Goal: Information Seeking & Learning: Learn about a topic

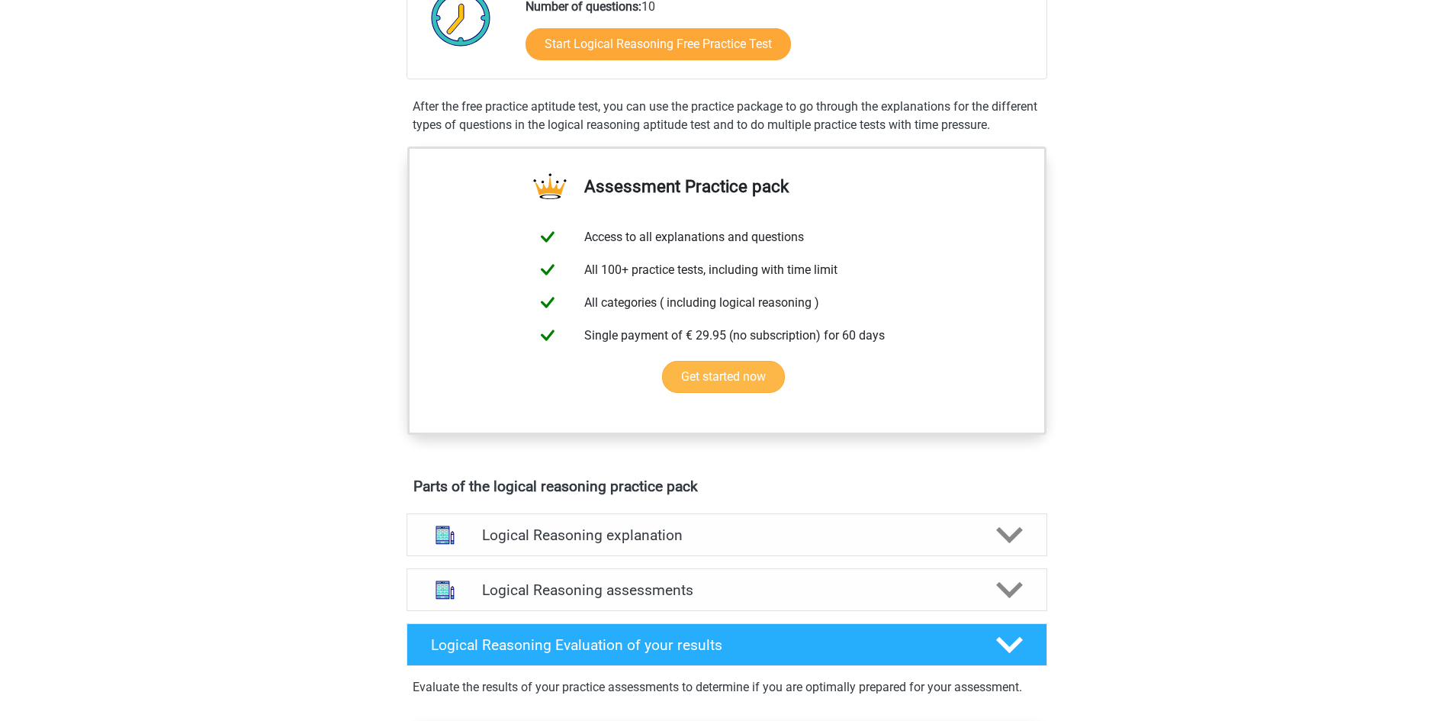
scroll to position [76, 0]
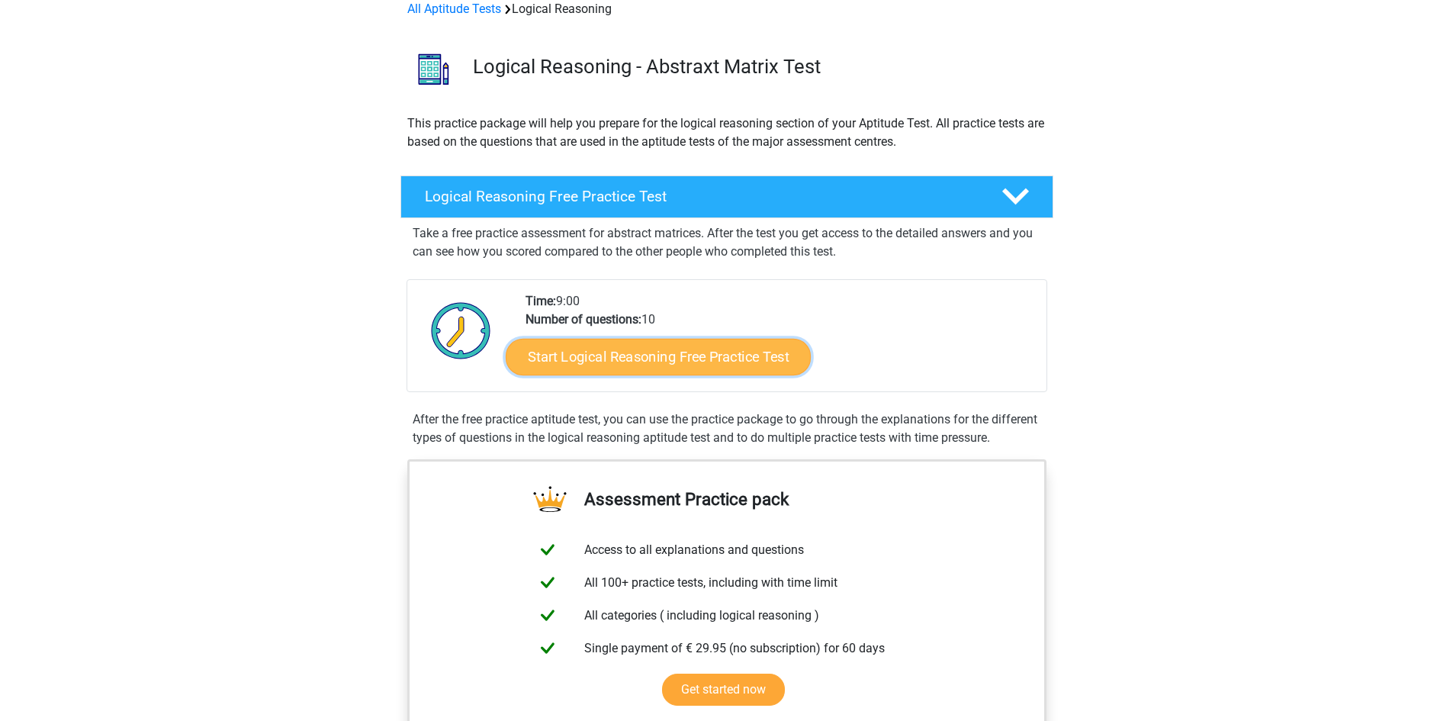
click at [666, 360] on link "Start Logical Reasoning Free Practice Test" at bounding box center [658, 356] width 305 height 37
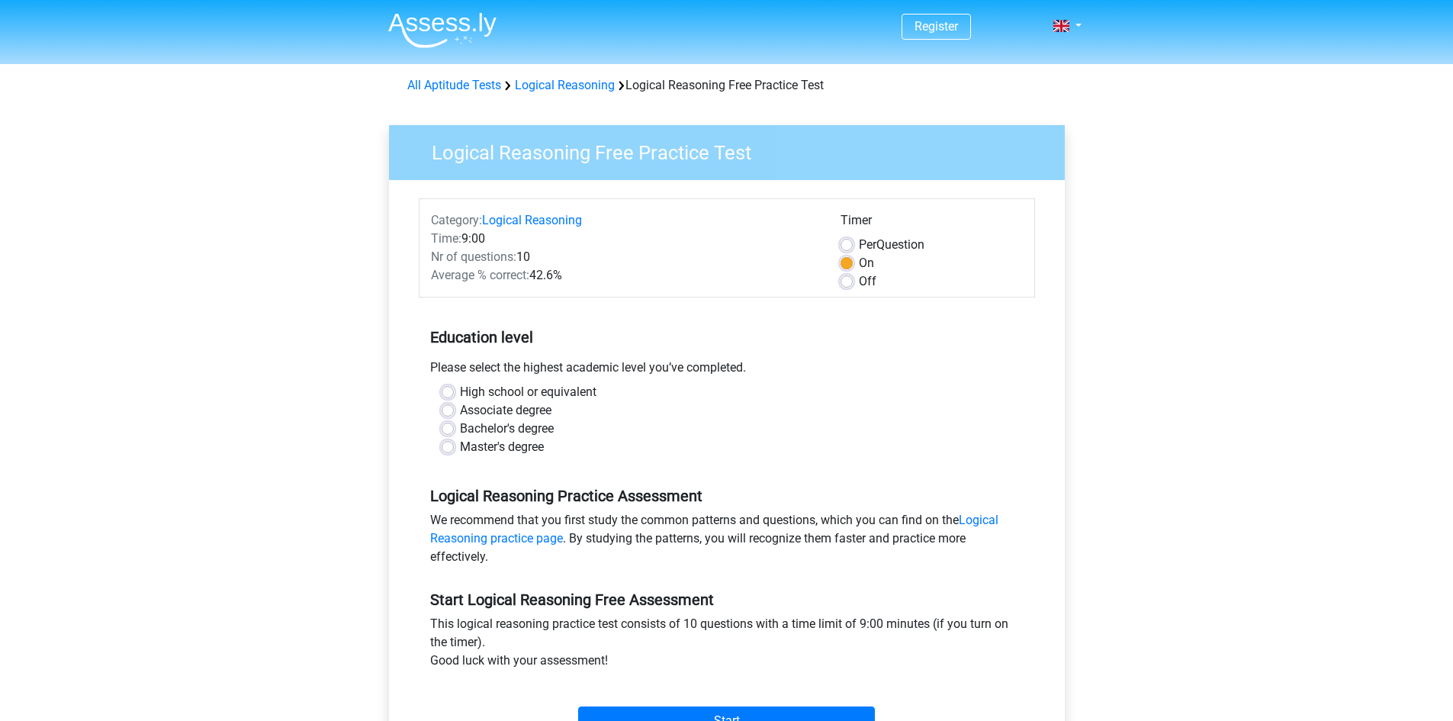
click at [488, 425] on label "Bachelor's degree" at bounding box center [507, 429] width 94 height 18
click at [454, 425] on input "Bachelor's degree" at bounding box center [448, 427] width 12 height 15
radio input "true"
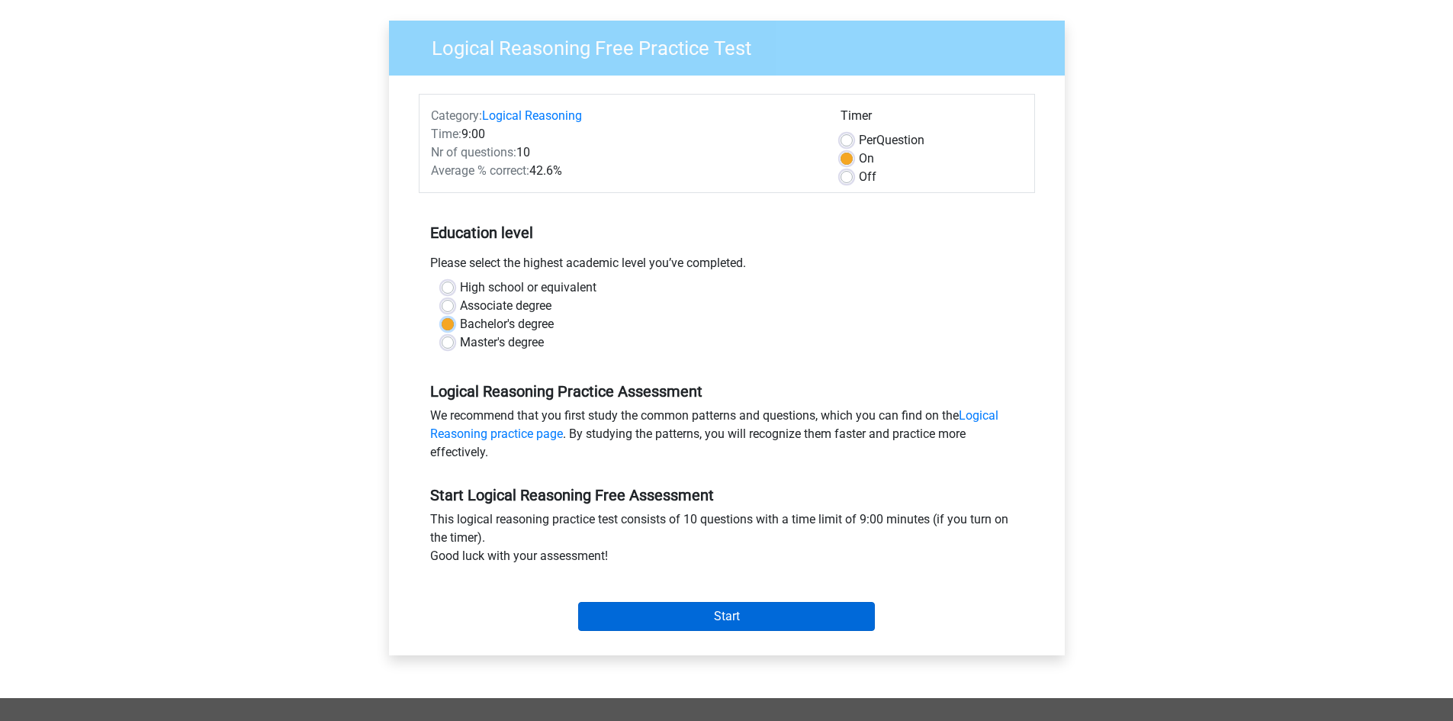
scroll to position [229, 0]
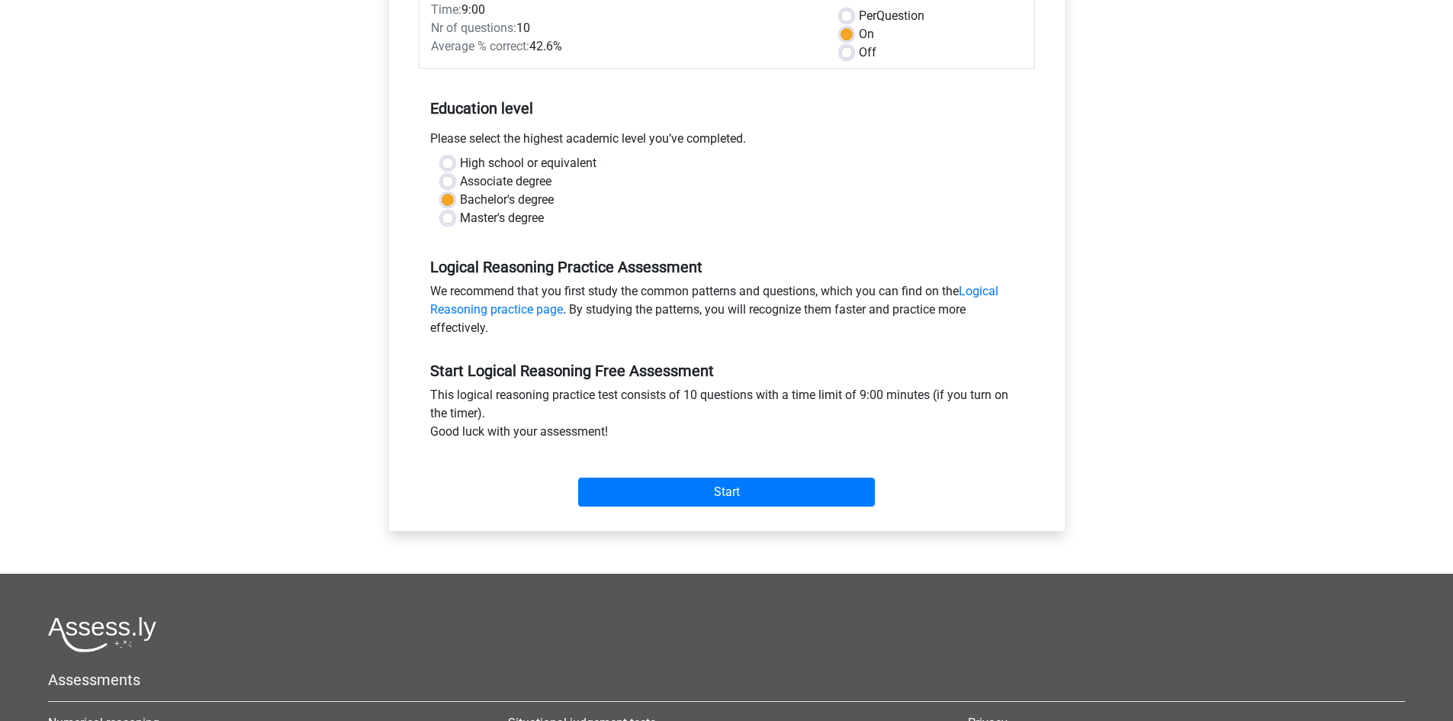
click at [768, 509] on div "Start" at bounding box center [727, 480] width 616 height 66
click at [770, 492] on input "Start" at bounding box center [726, 492] width 297 height 29
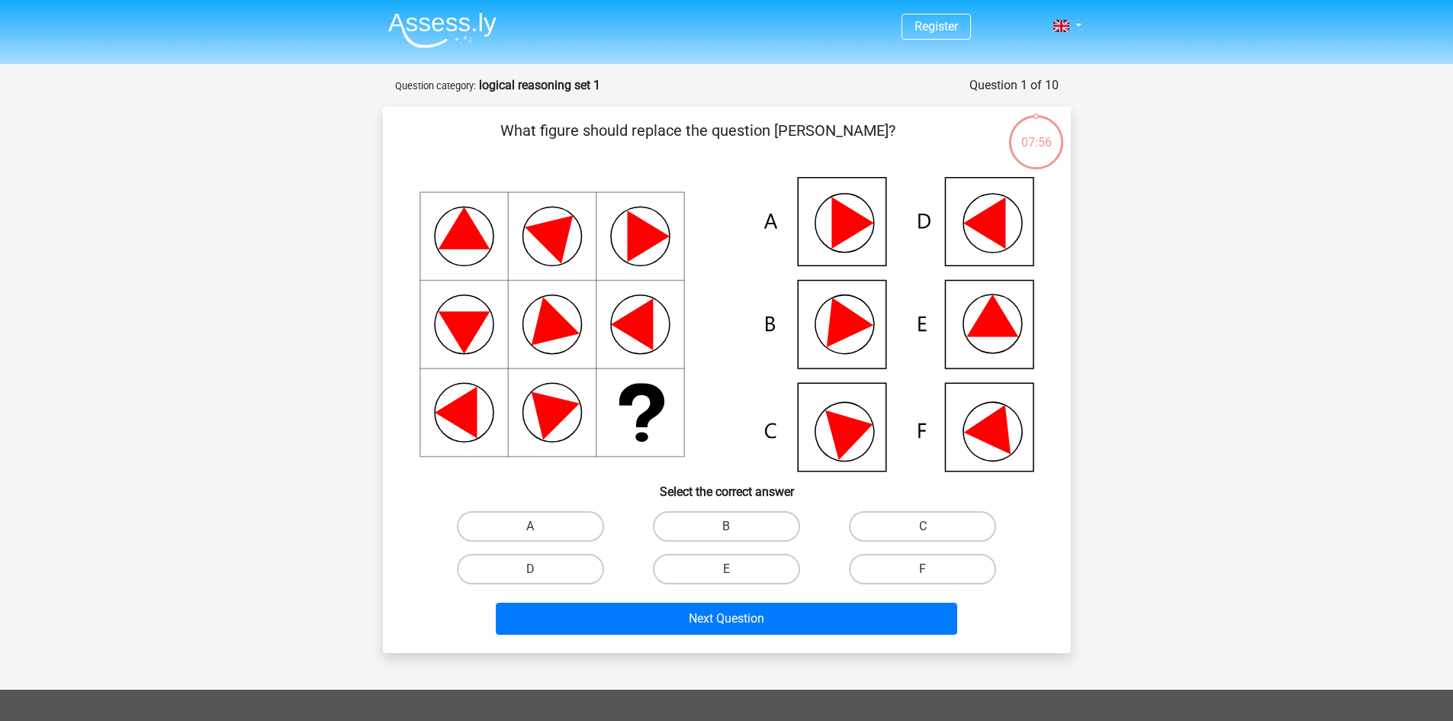
click at [997, 227] on icon at bounding box center [984, 224] width 42 height 52
click at [523, 572] on label "D" at bounding box center [530, 569] width 147 height 31
click at [530, 572] on input "D" at bounding box center [535, 574] width 10 height 10
radio input "true"
click at [889, 559] on label "F" at bounding box center [922, 569] width 147 height 31
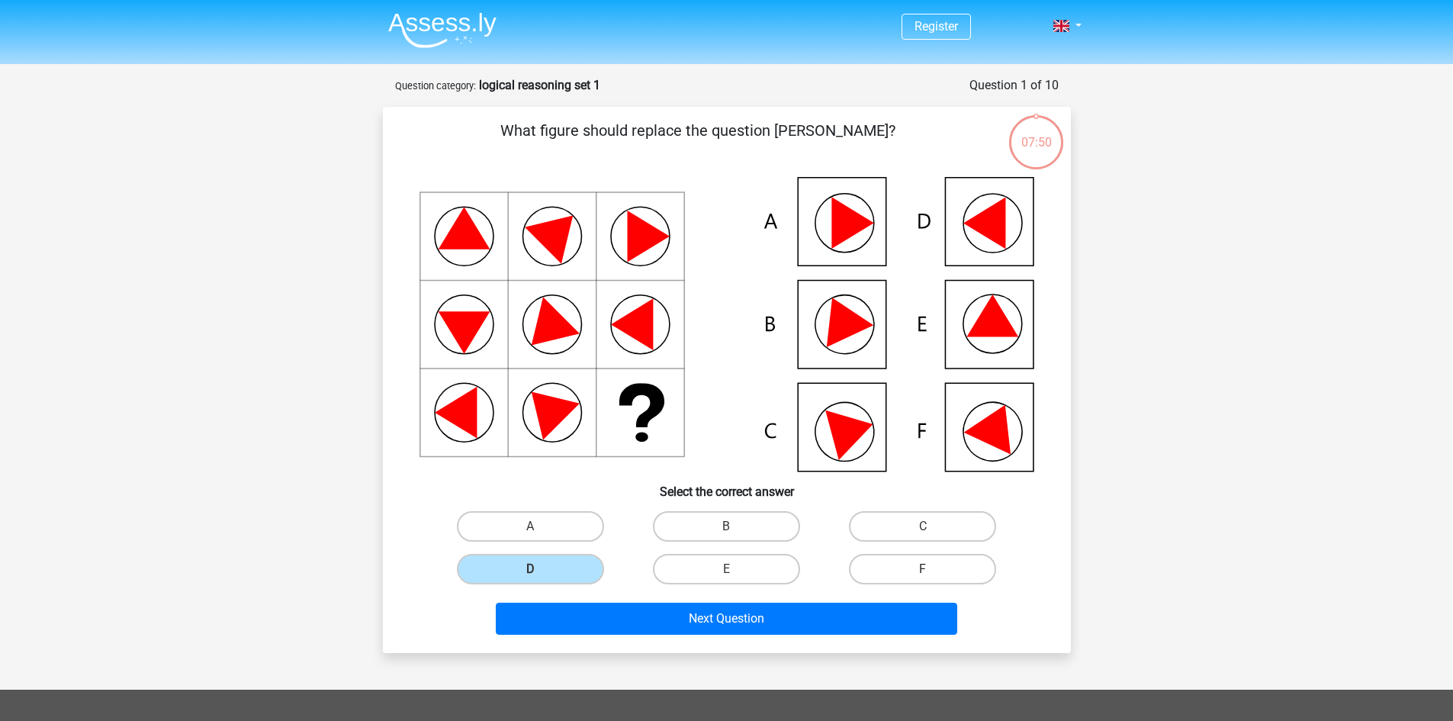
click at [923, 569] on input "F" at bounding box center [928, 574] width 10 height 10
radio input "true"
click at [557, 565] on label "D" at bounding box center [530, 569] width 147 height 31
click at [540, 569] on input "D" at bounding box center [535, 574] width 10 height 10
radio input "true"
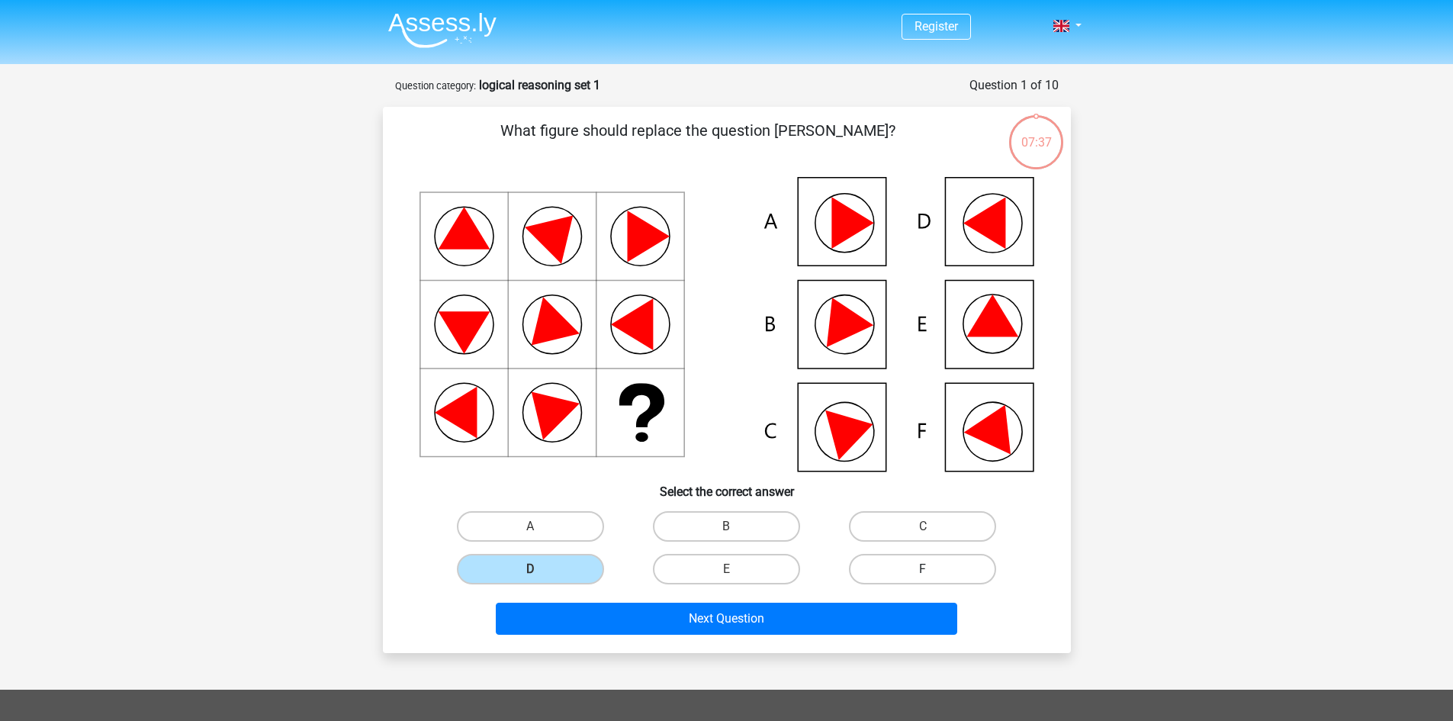
click at [899, 568] on label "F" at bounding box center [922, 569] width 147 height 31
click at [923, 569] on input "F" at bounding box center [928, 574] width 10 height 10
radio input "true"
click at [864, 635] on div "Next Question" at bounding box center [727, 622] width 589 height 38
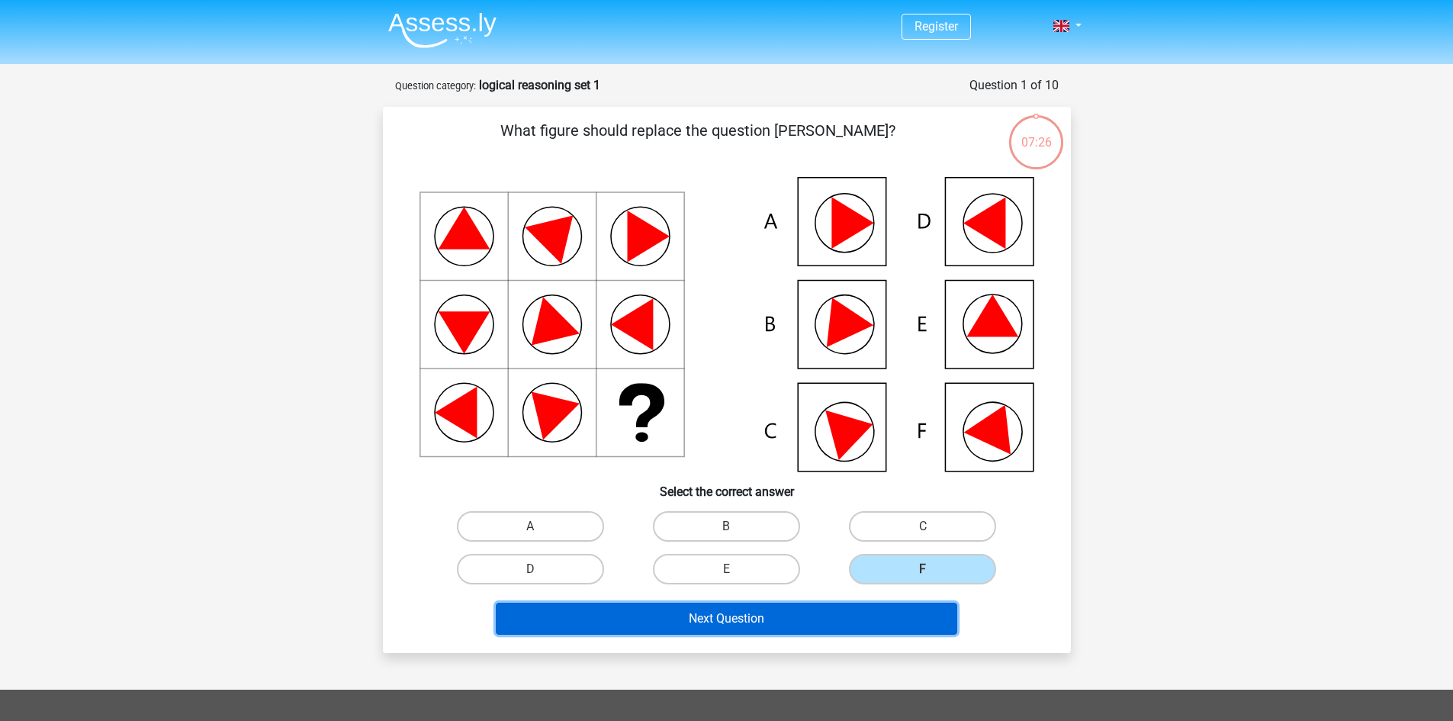
click at [859, 626] on button "Next Question" at bounding box center [727, 619] width 462 height 32
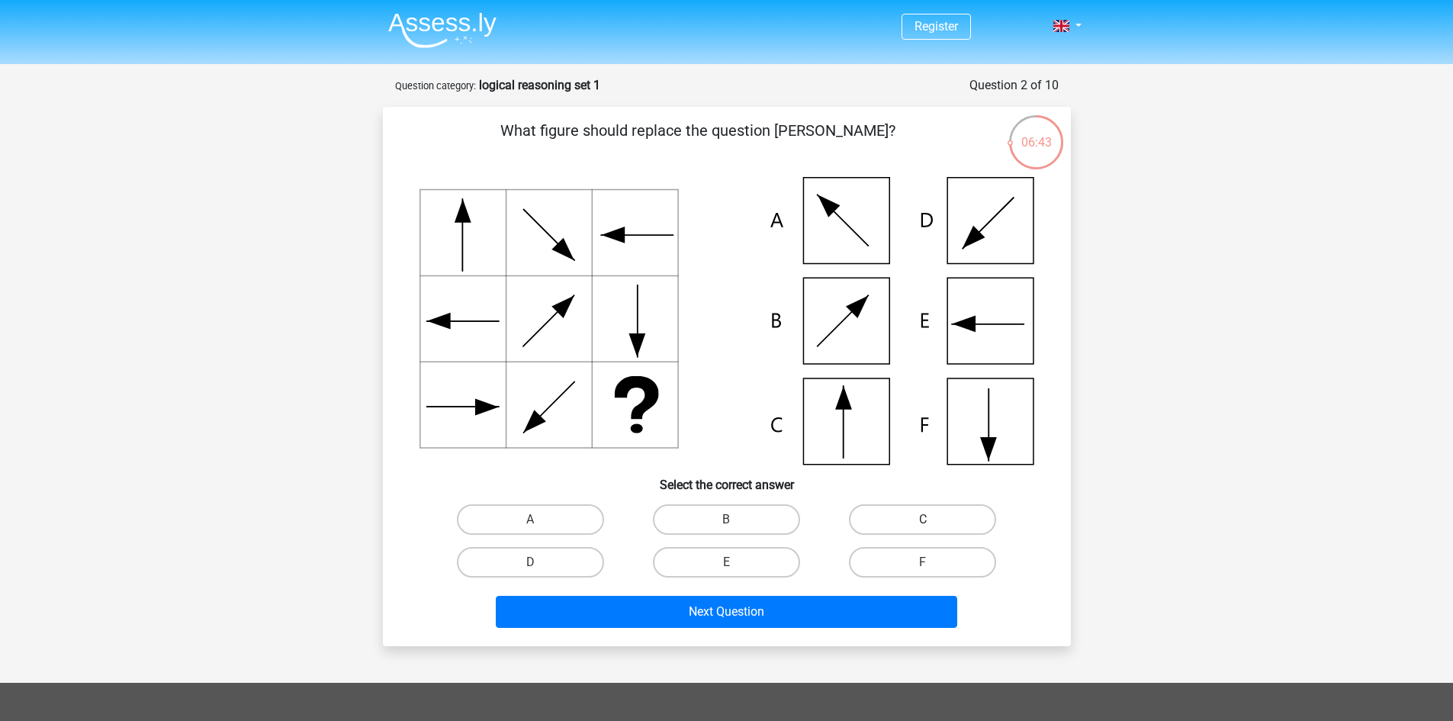
click at [890, 529] on label "C" at bounding box center [922, 519] width 147 height 31
click at [923, 529] on input "C" at bounding box center [928, 525] width 10 height 10
radio input "true"
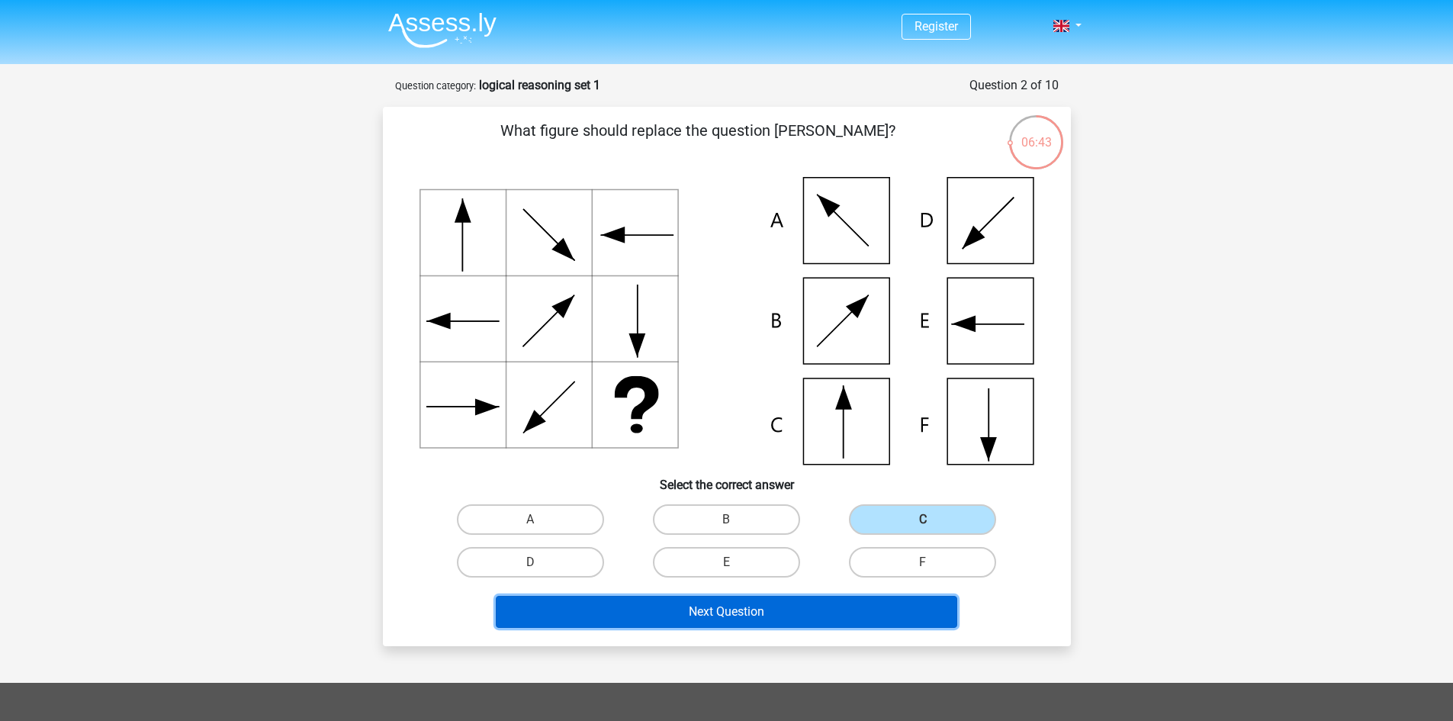
click at [842, 608] on button "Next Question" at bounding box center [727, 612] width 462 height 32
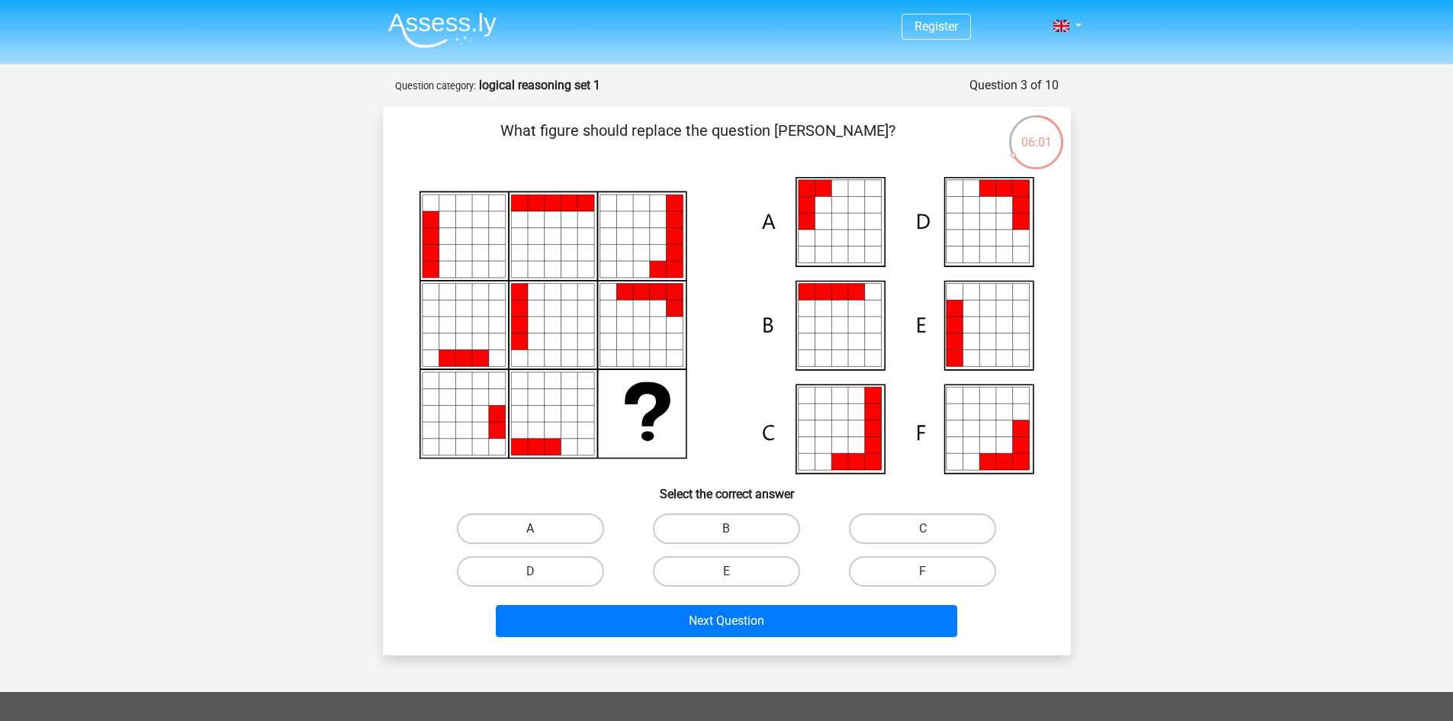
click at [555, 523] on label "A" at bounding box center [530, 528] width 147 height 31
click at [540, 529] on input "A" at bounding box center [535, 534] width 10 height 10
radio input "true"
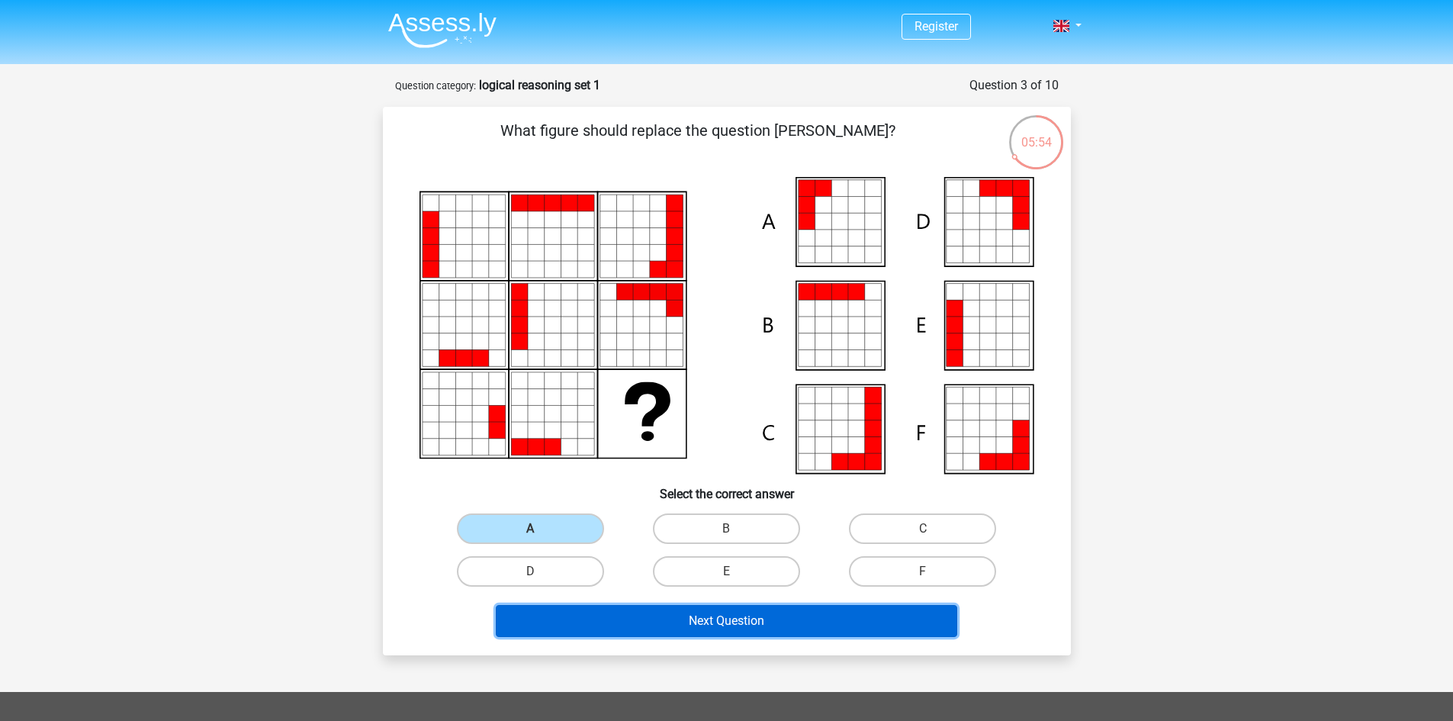
click at [803, 632] on button "Next Question" at bounding box center [727, 621] width 462 height 32
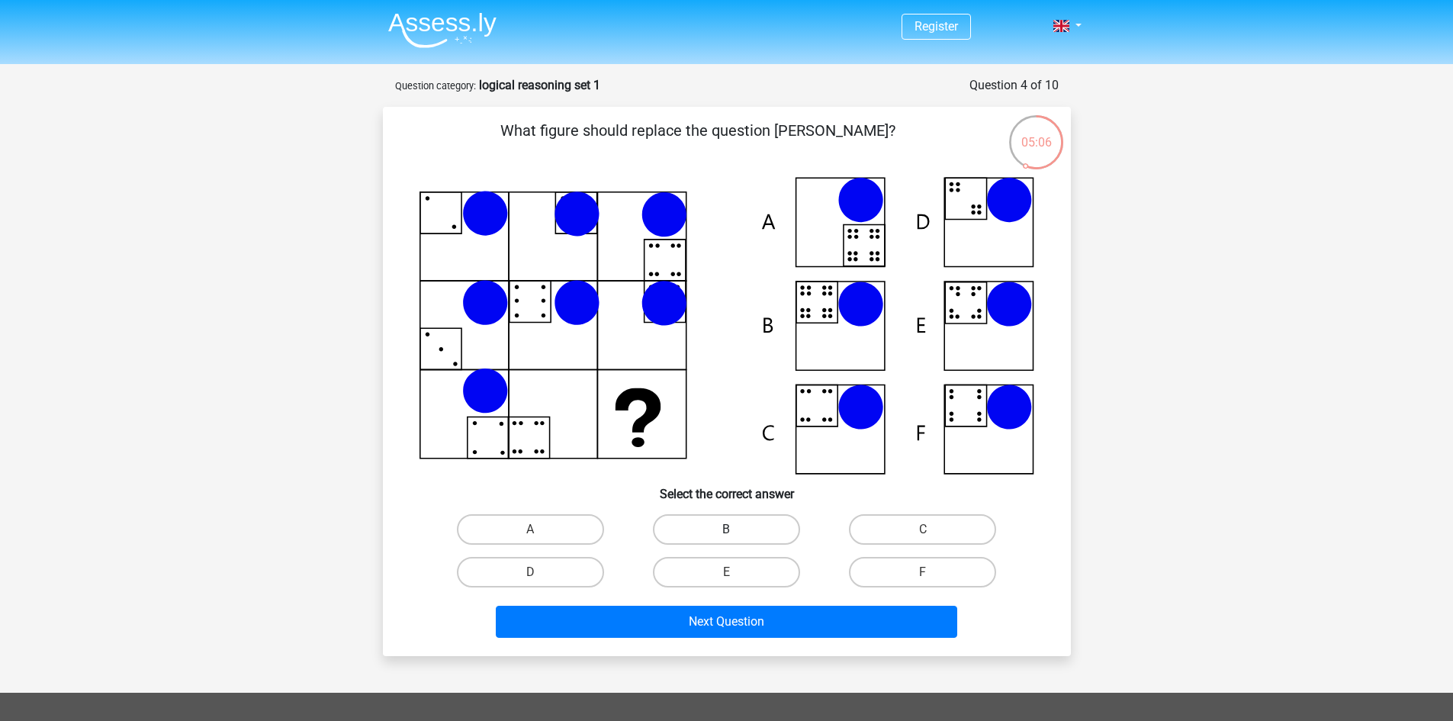
click at [735, 528] on label "B" at bounding box center [726, 529] width 147 height 31
click at [735, 529] on input "B" at bounding box center [731, 534] width 10 height 10
radio input "true"
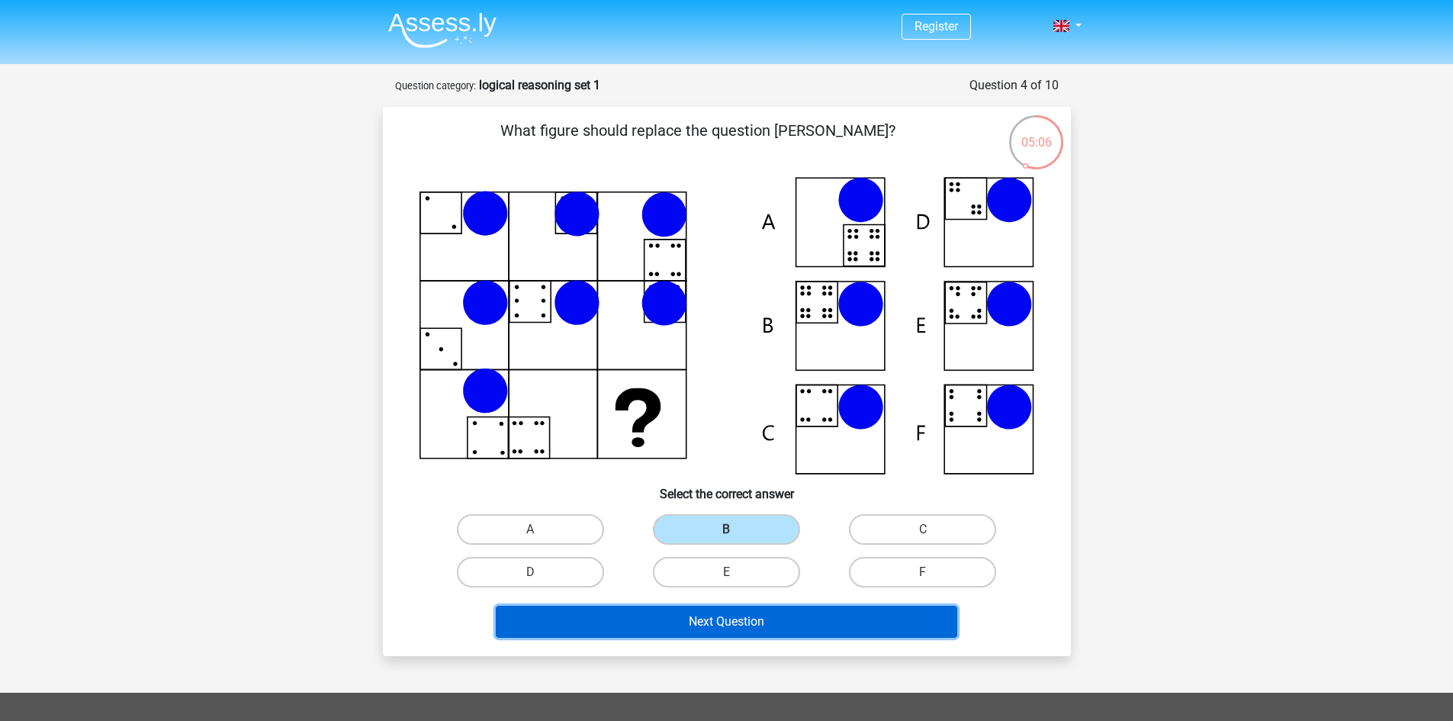
click at [751, 629] on button "Next Question" at bounding box center [727, 622] width 462 height 32
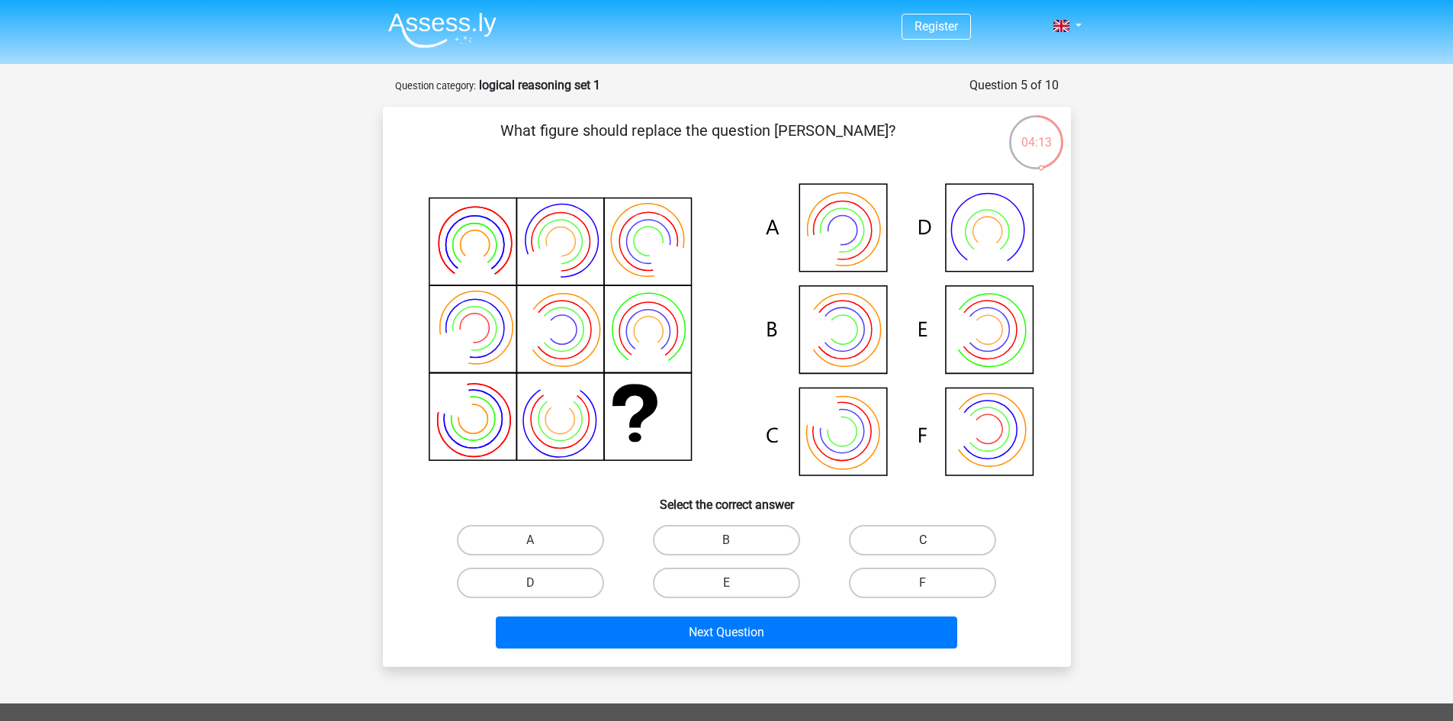
click at [947, 536] on label "C" at bounding box center [922, 540] width 147 height 31
click at [933, 540] on input "C" at bounding box center [928, 545] width 10 height 10
radio input "true"
click at [557, 536] on label "A" at bounding box center [530, 540] width 147 height 31
click at [540, 540] on input "A" at bounding box center [535, 545] width 10 height 10
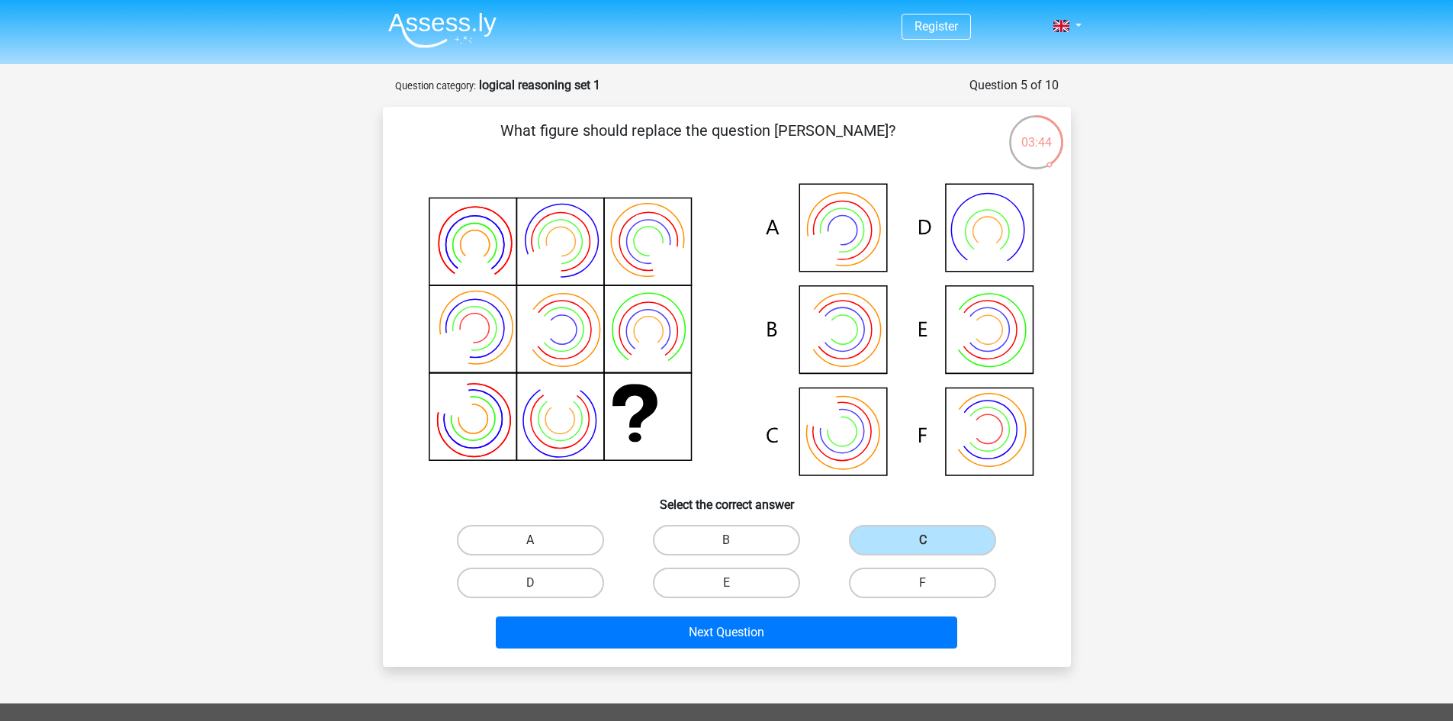
radio input "true"
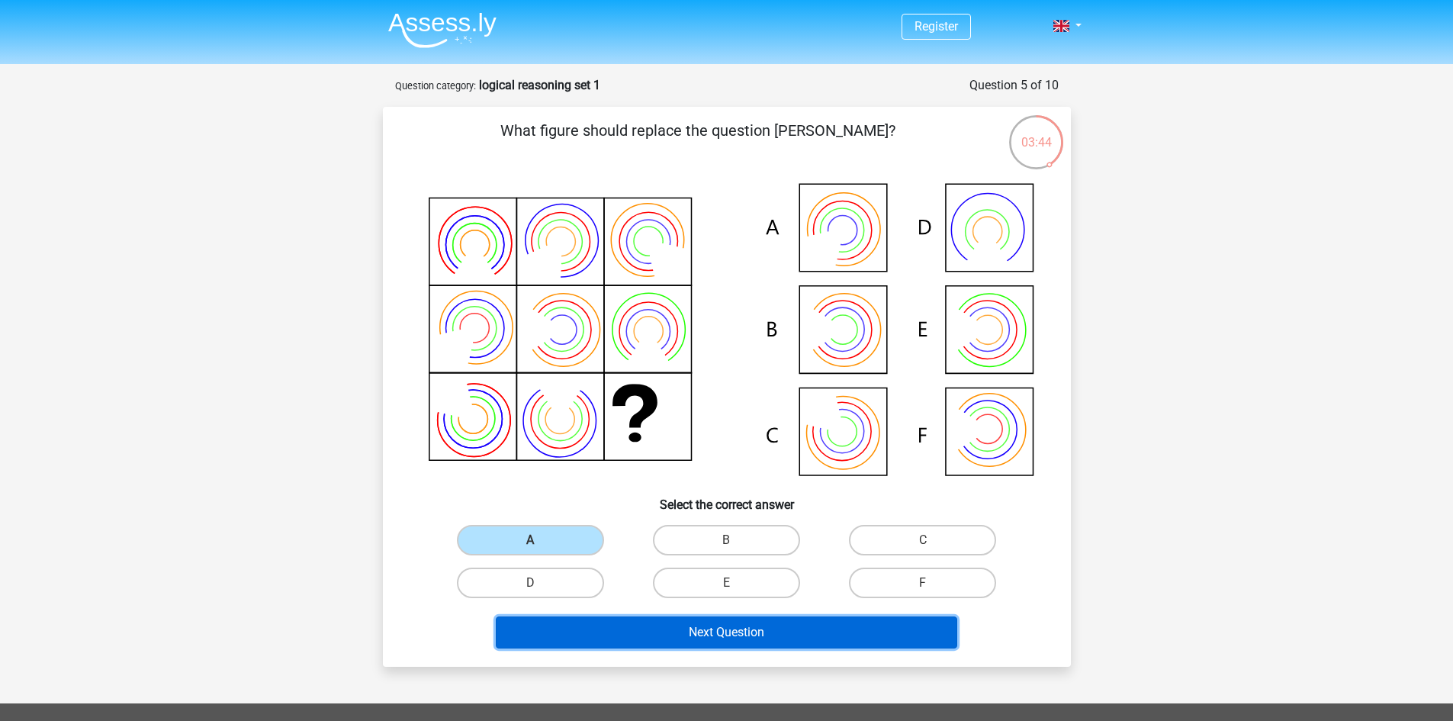
click at [712, 625] on button "Next Question" at bounding box center [727, 632] width 462 height 32
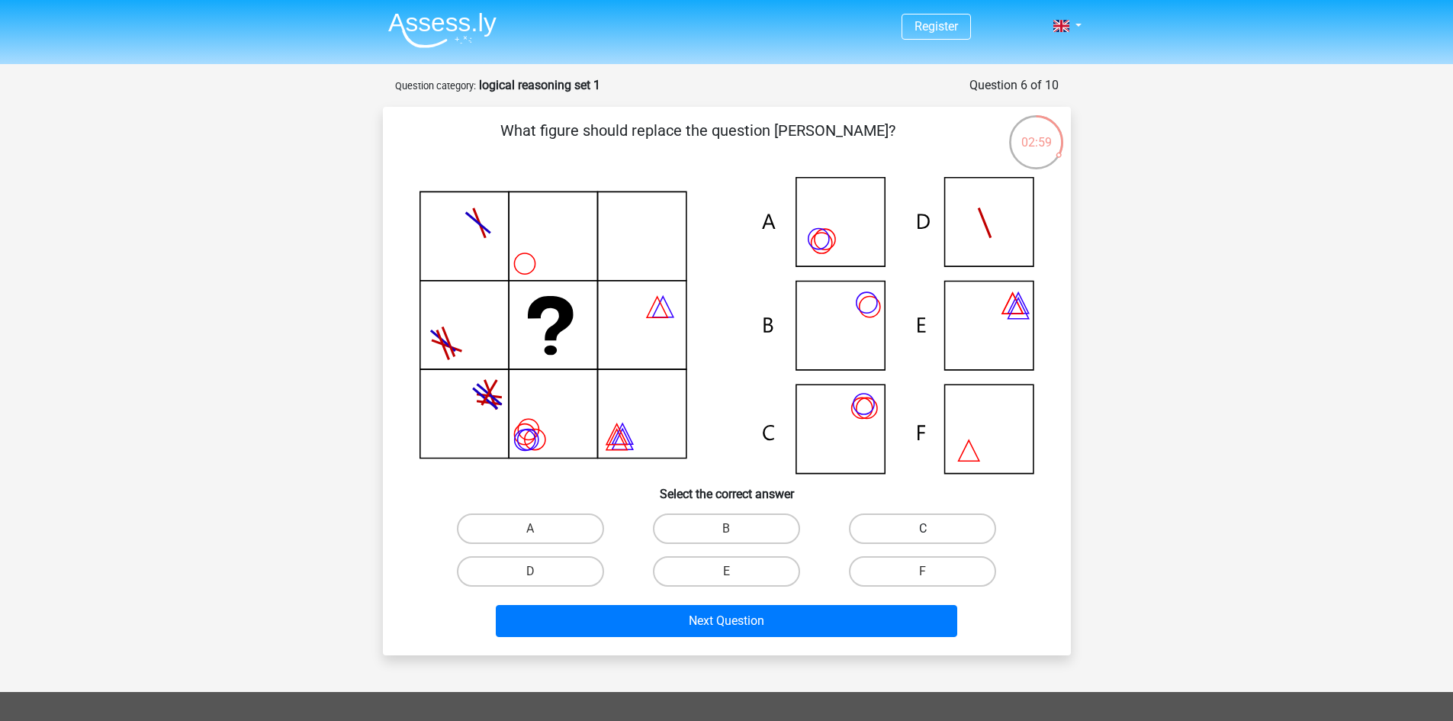
click at [889, 529] on label "C" at bounding box center [922, 528] width 147 height 31
click at [923, 529] on input "C" at bounding box center [928, 534] width 10 height 10
radio input "true"
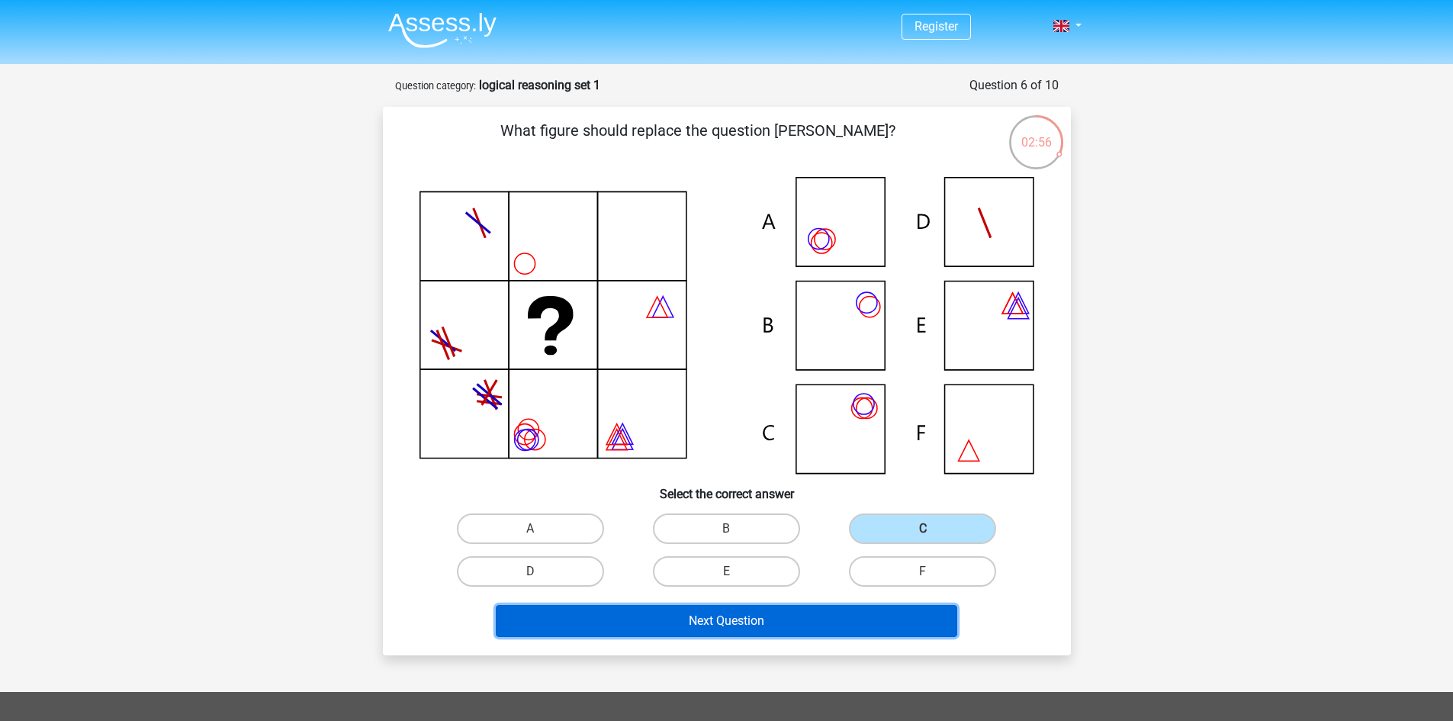
click at [792, 617] on button "Next Question" at bounding box center [727, 621] width 462 height 32
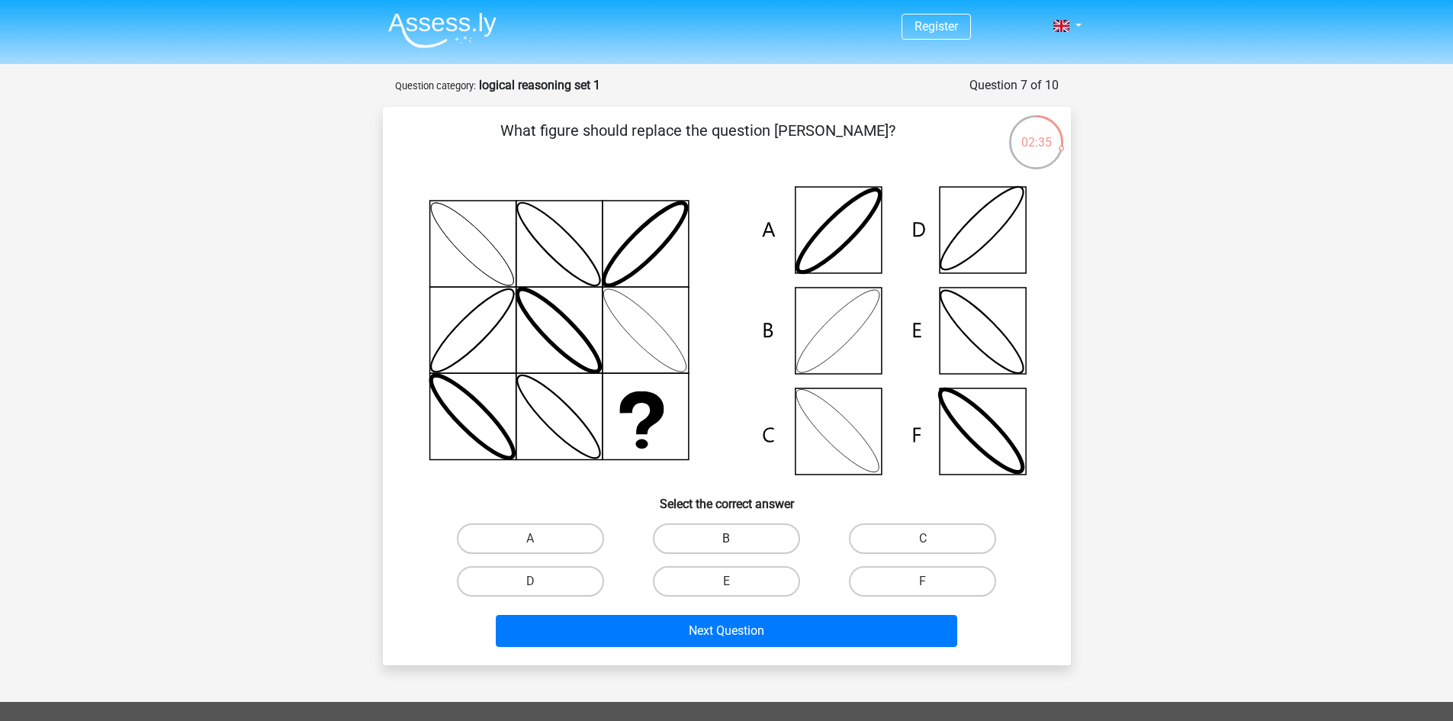
click at [754, 545] on label "B" at bounding box center [726, 538] width 147 height 31
click at [736, 545] on input "B" at bounding box center [731, 544] width 10 height 10
radio input "true"
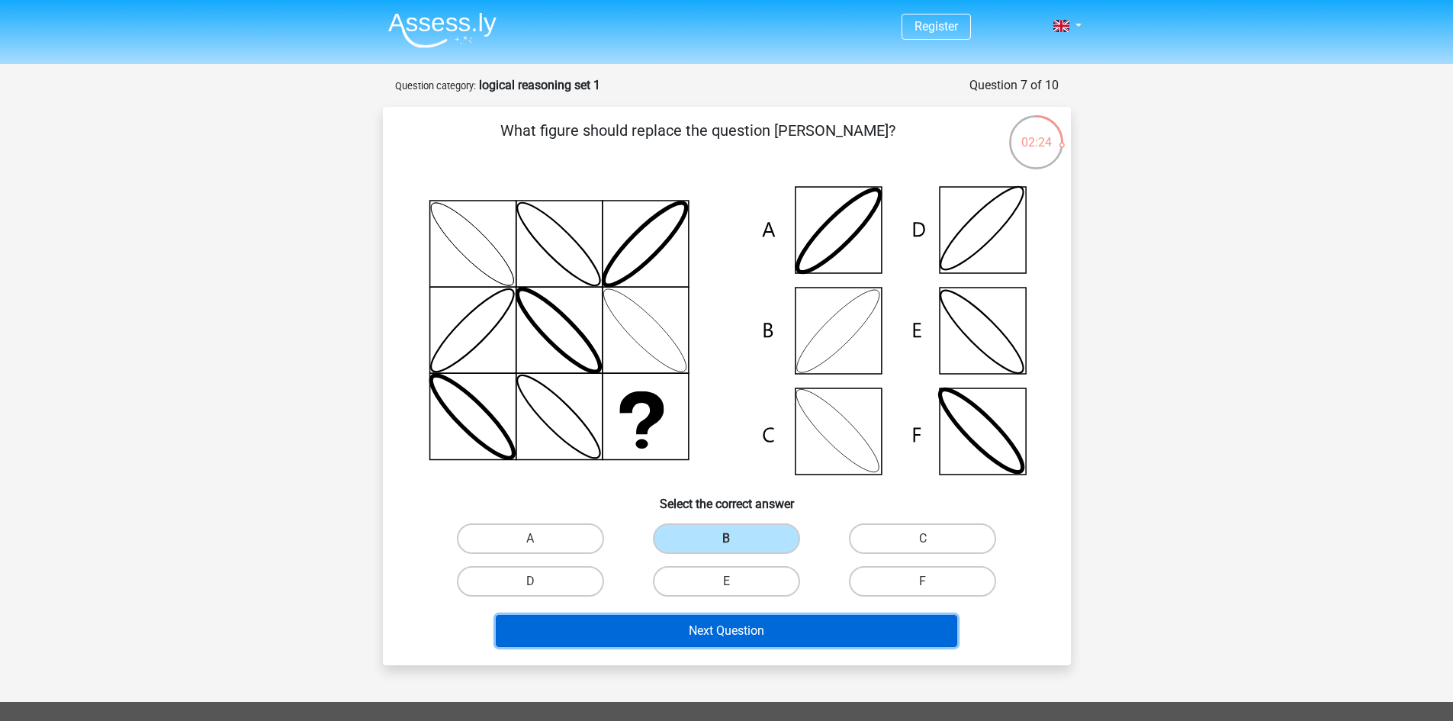
click at [705, 642] on button "Next Question" at bounding box center [727, 631] width 462 height 32
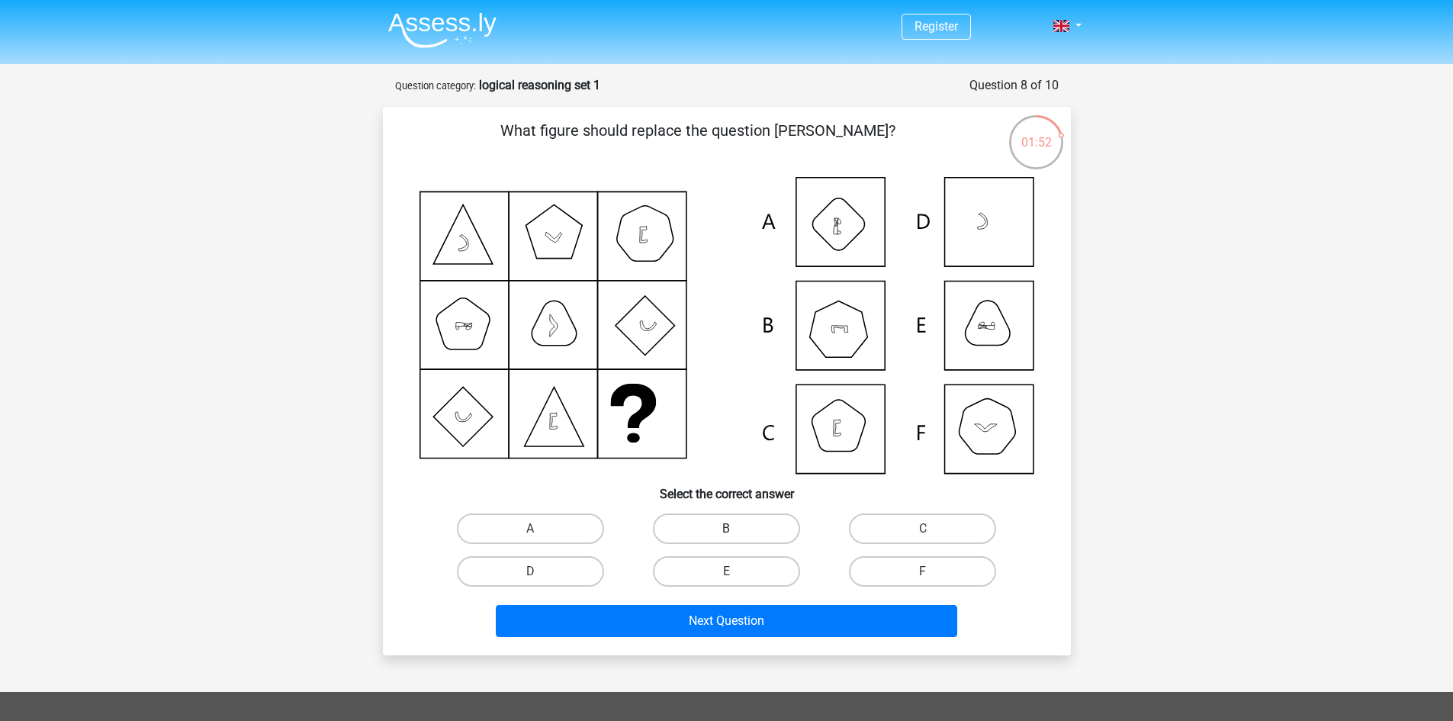
click at [690, 530] on label "B" at bounding box center [726, 528] width 147 height 31
click at [726, 530] on input "B" at bounding box center [731, 534] width 10 height 10
radio input "true"
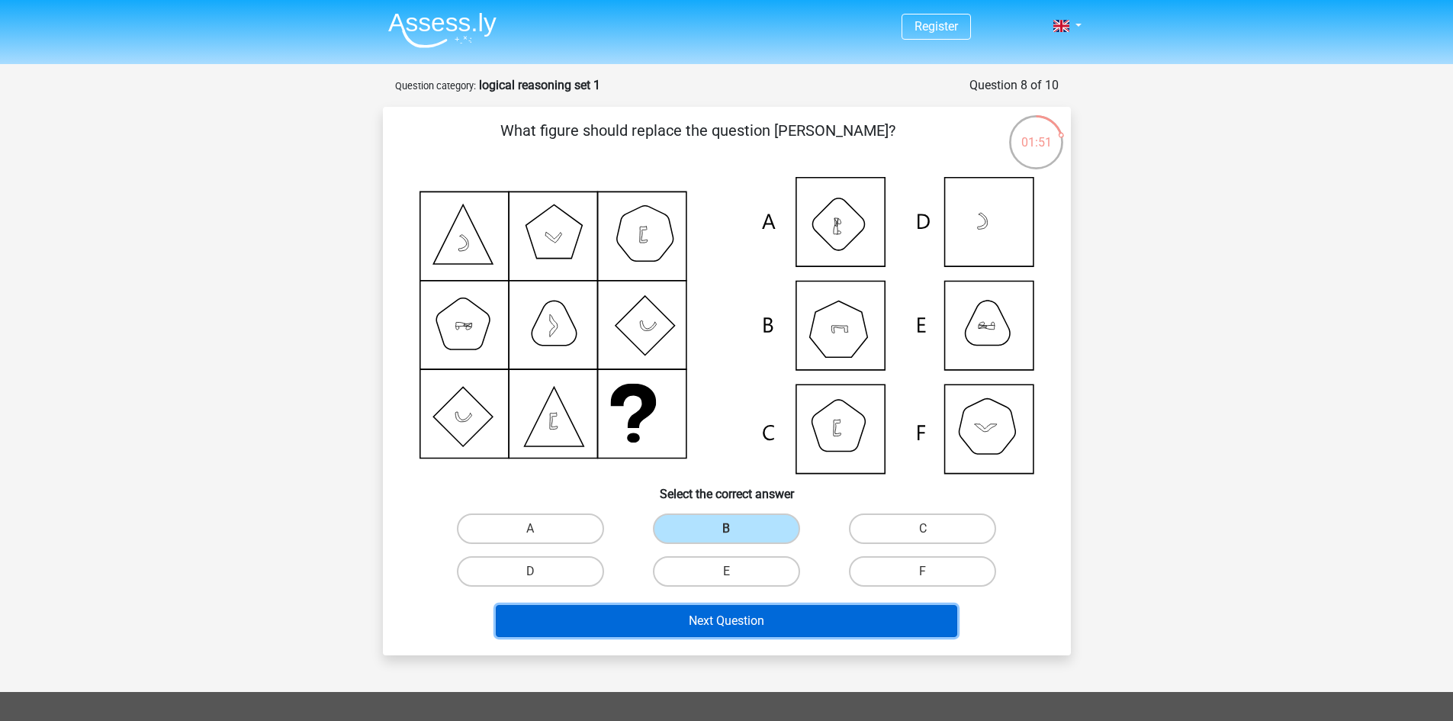
click at [723, 633] on button "Next Question" at bounding box center [727, 621] width 462 height 32
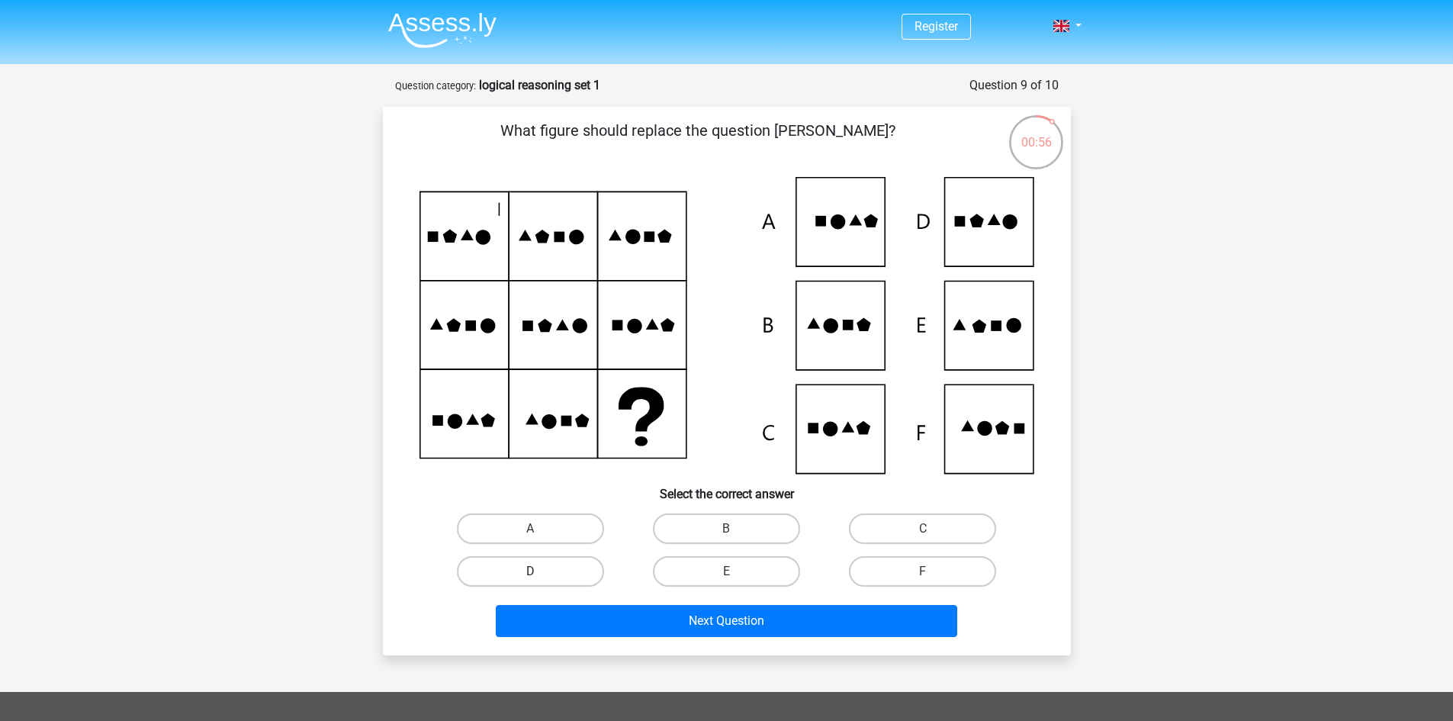
click at [502, 568] on label "D" at bounding box center [530, 571] width 147 height 31
click at [530, 571] on input "D" at bounding box center [535, 576] width 10 height 10
radio input "true"
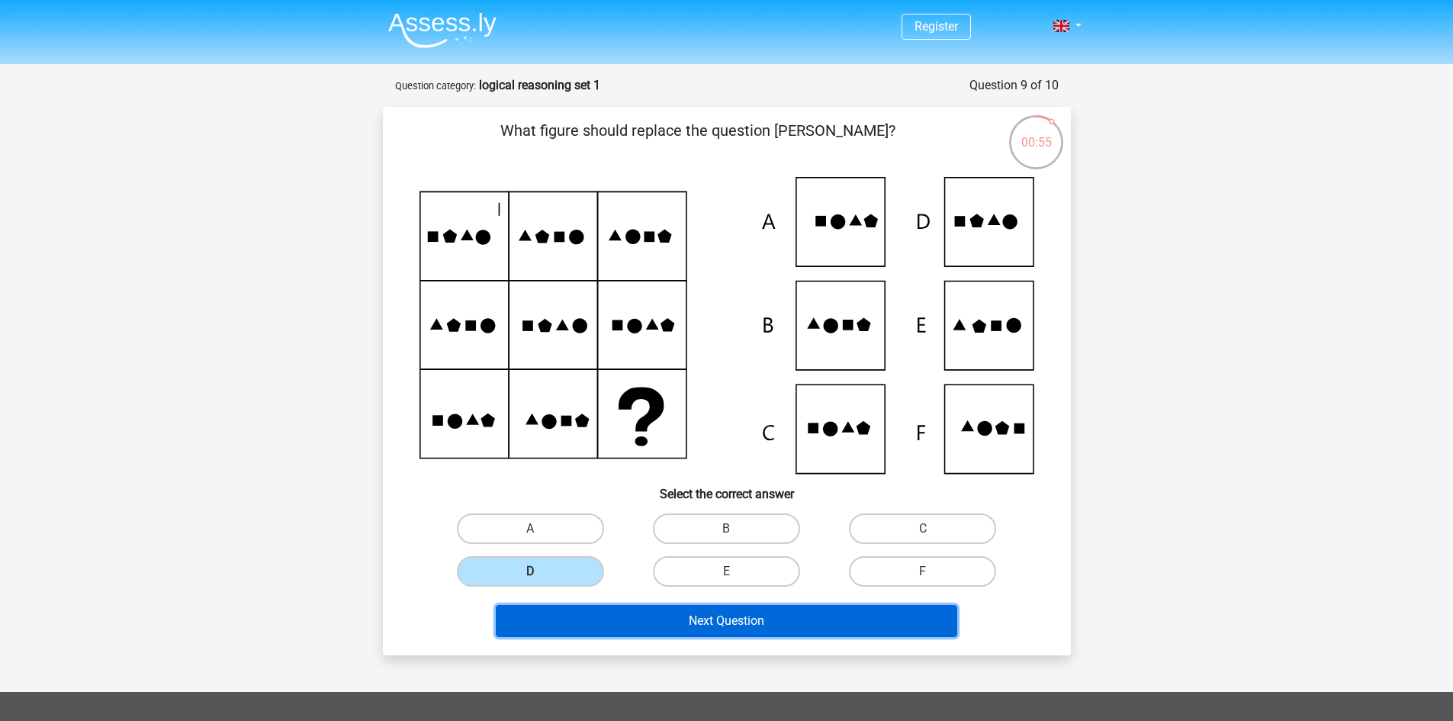
click at [618, 608] on button "Next Question" at bounding box center [727, 621] width 462 height 32
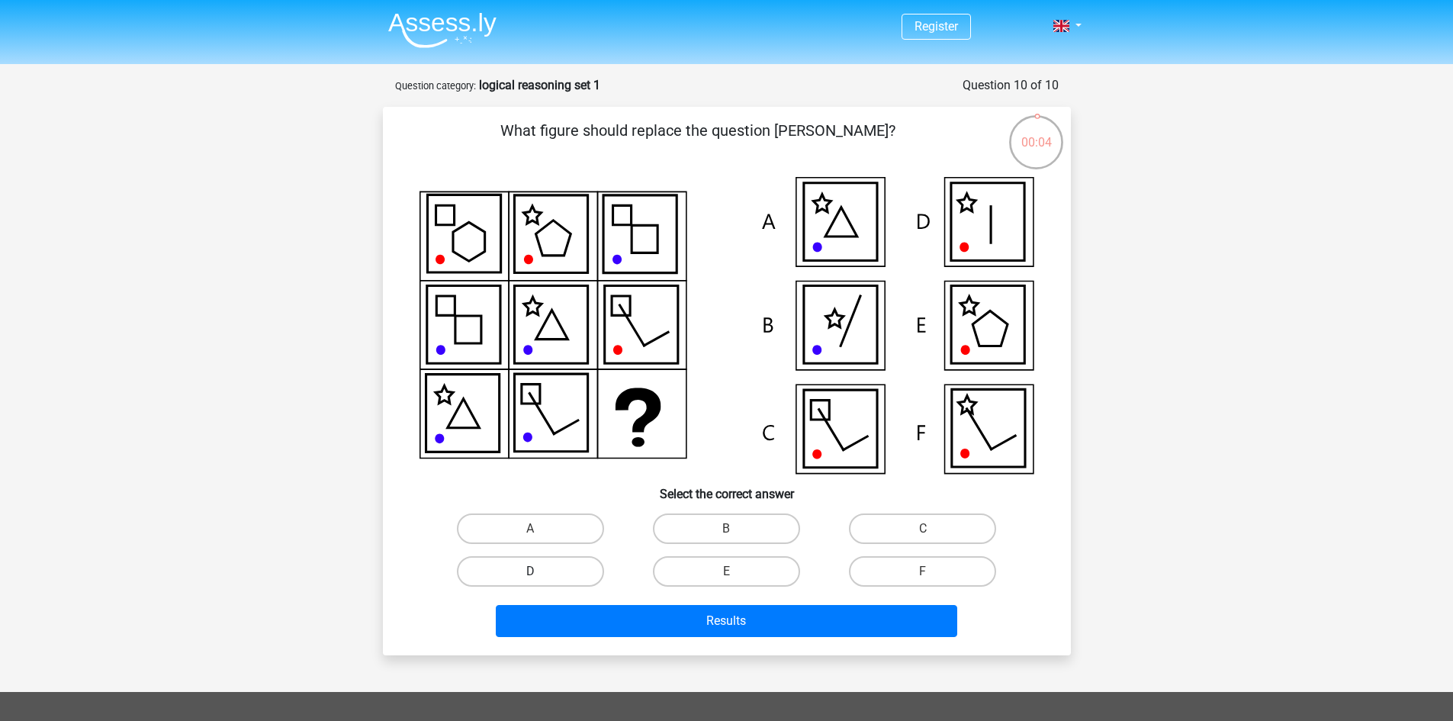
click at [573, 568] on label "D" at bounding box center [530, 571] width 147 height 31
click at [540, 571] on input "D" at bounding box center [535, 576] width 10 height 10
radio input "true"
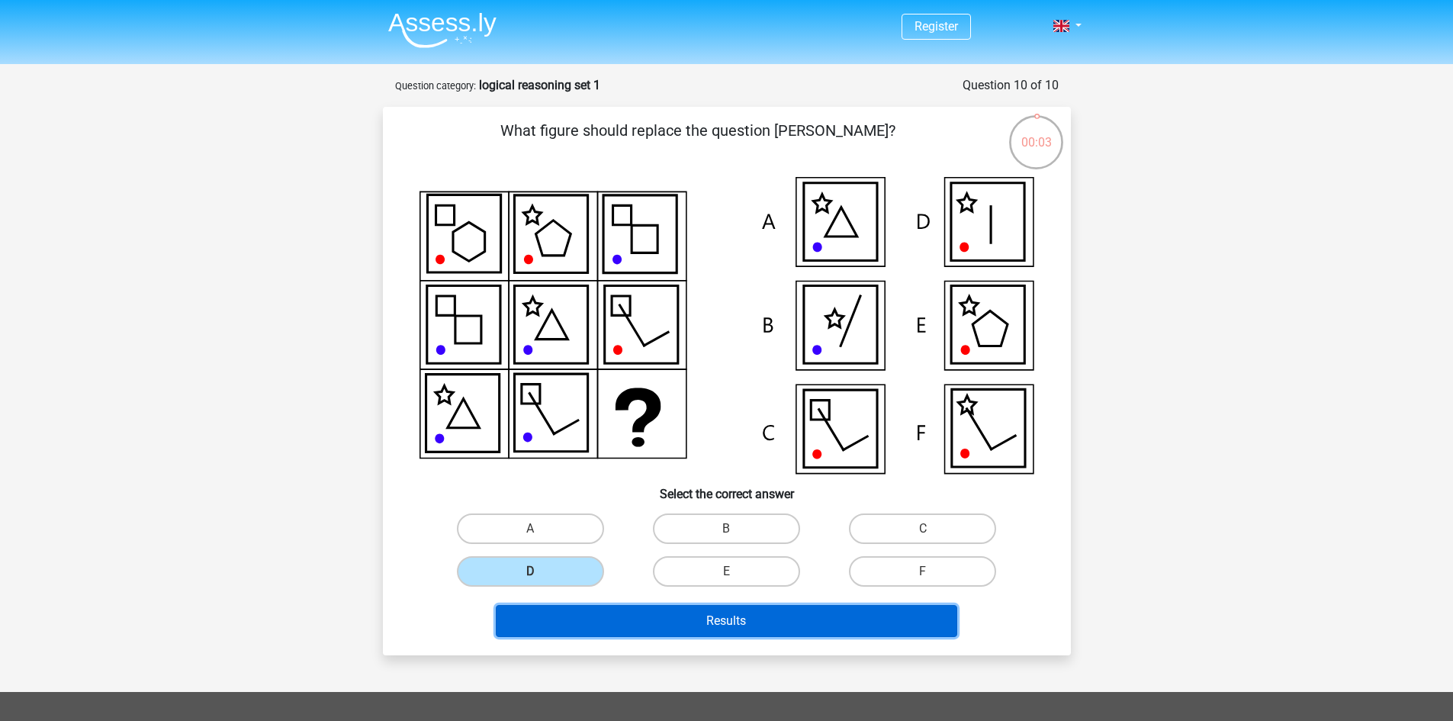
click at [631, 608] on button "Results" at bounding box center [727, 621] width 462 height 32
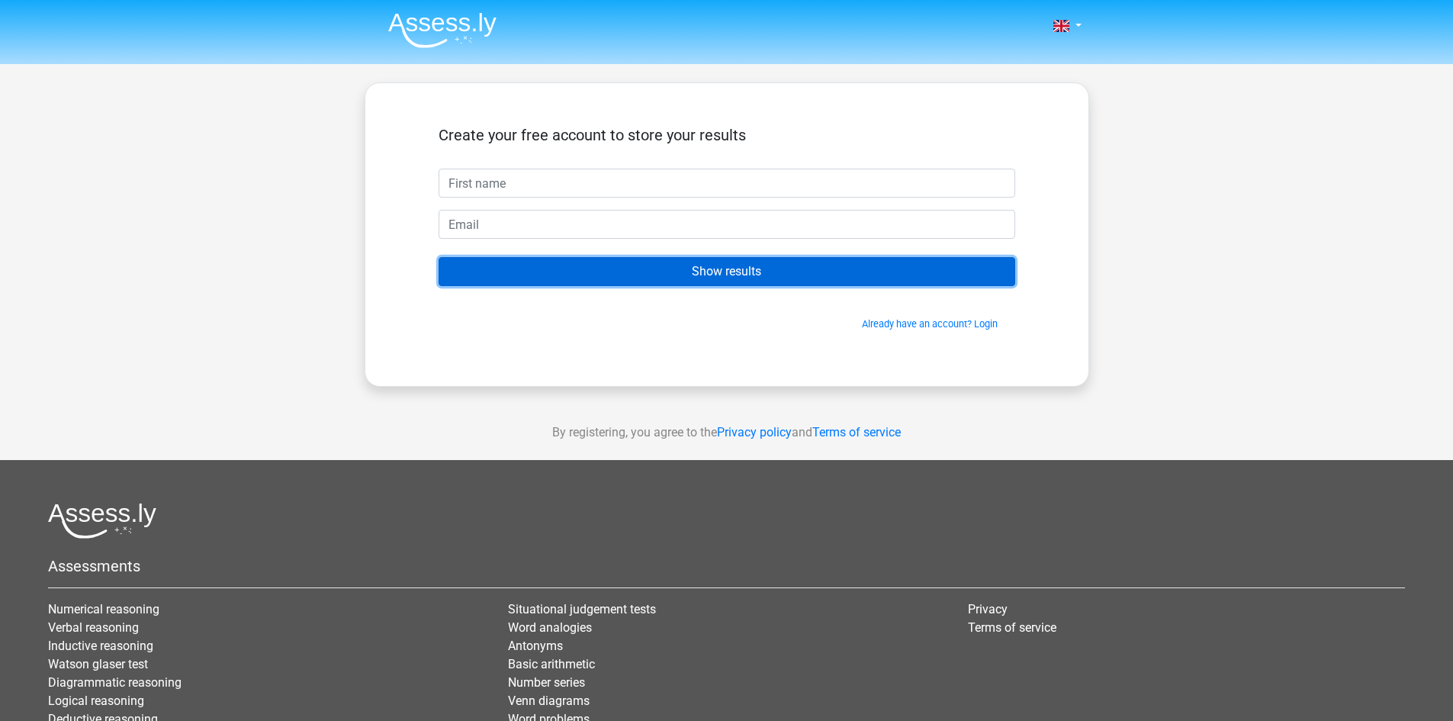
click at [727, 284] on input "Show results" at bounding box center [727, 271] width 577 height 29
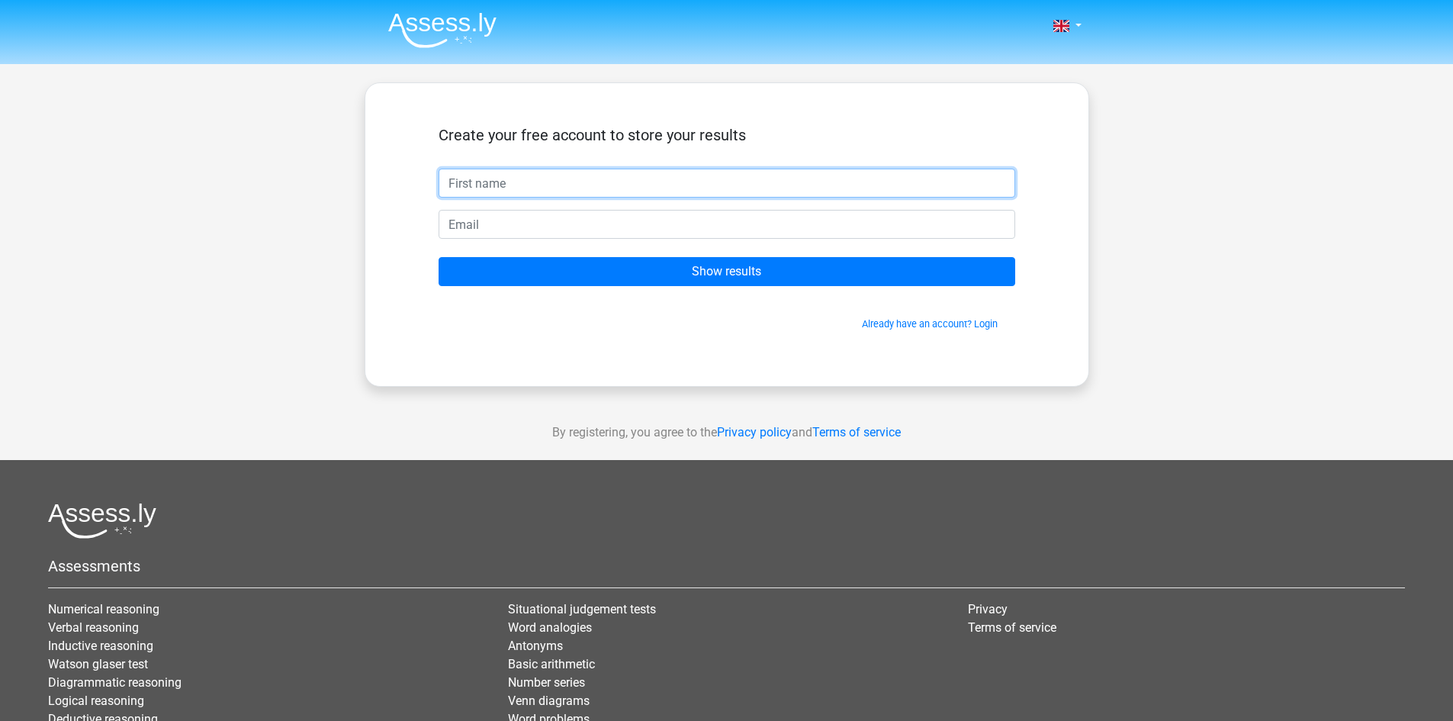
click at [574, 182] on input "text" at bounding box center [727, 183] width 577 height 29
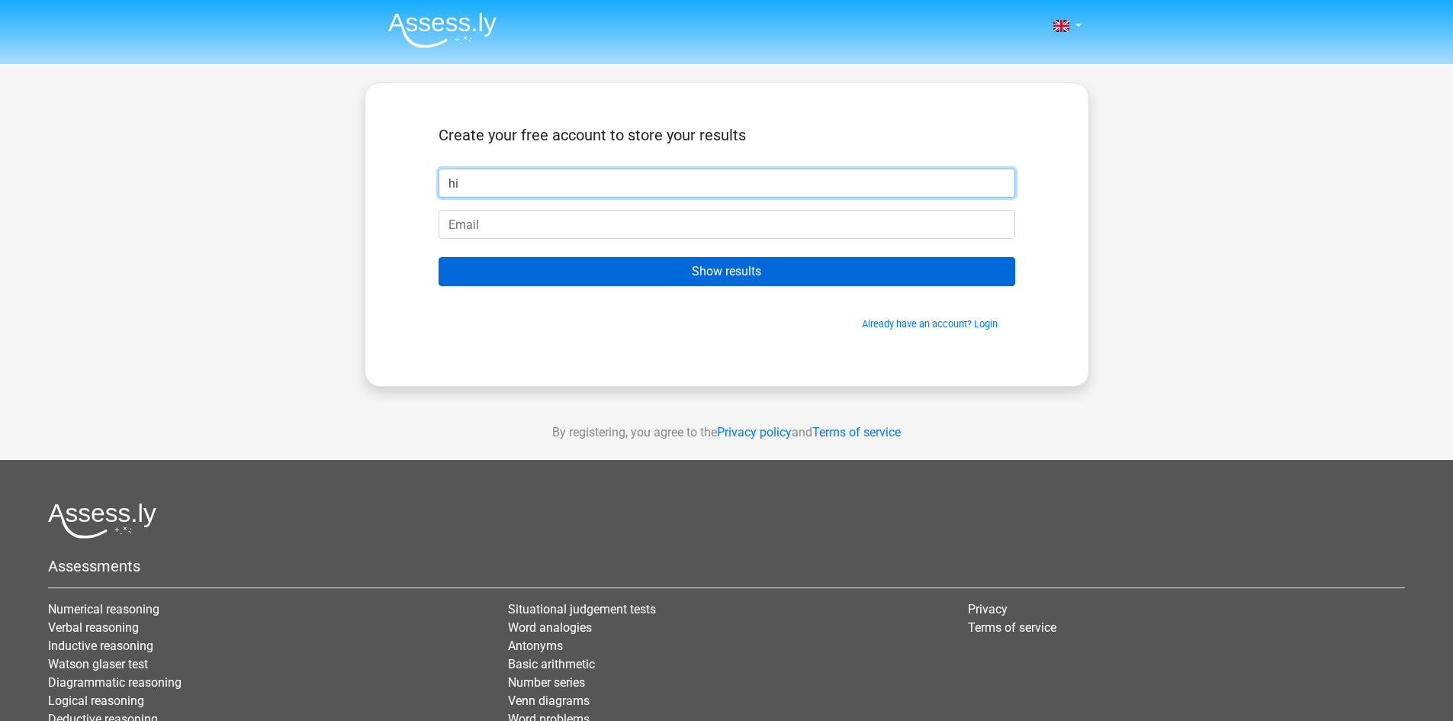
type input "hi"
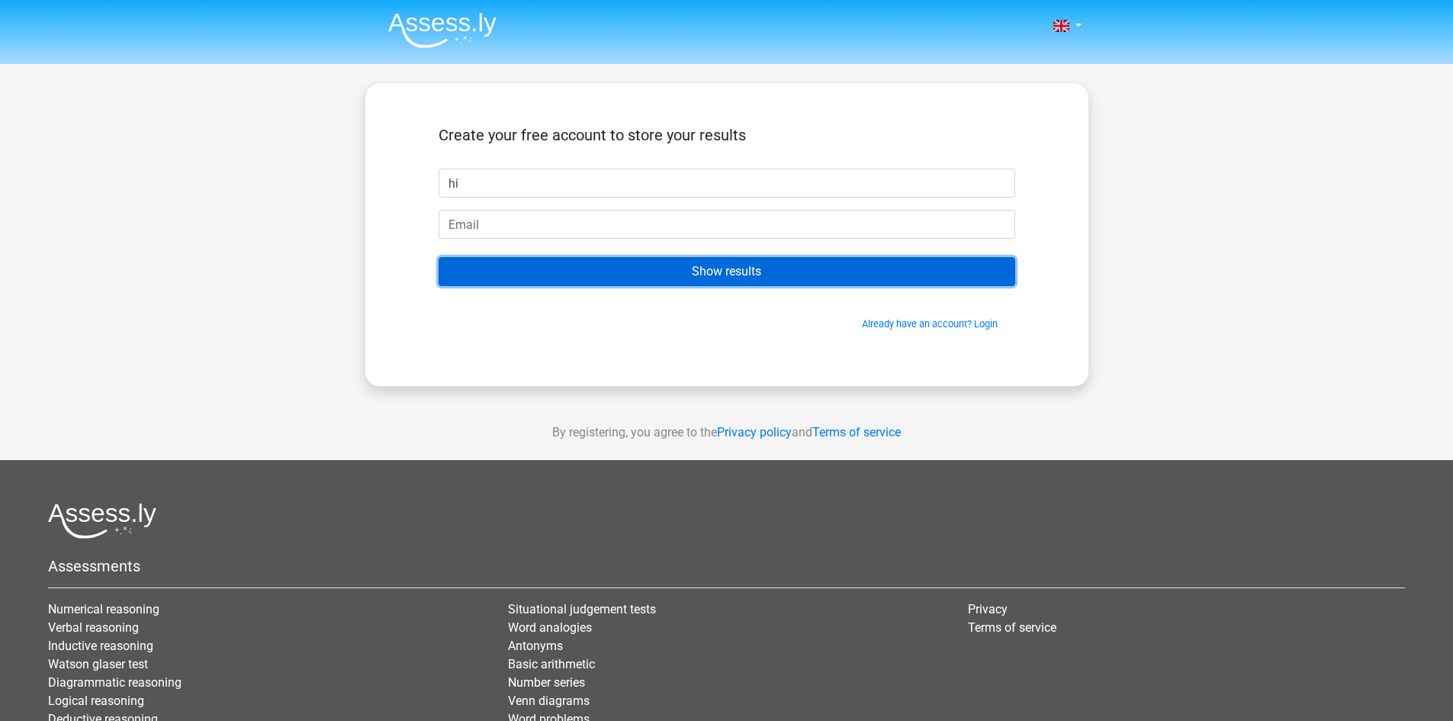
click at [607, 279] on input "Show results" at bounding box center [727, 271] width 577 height 29
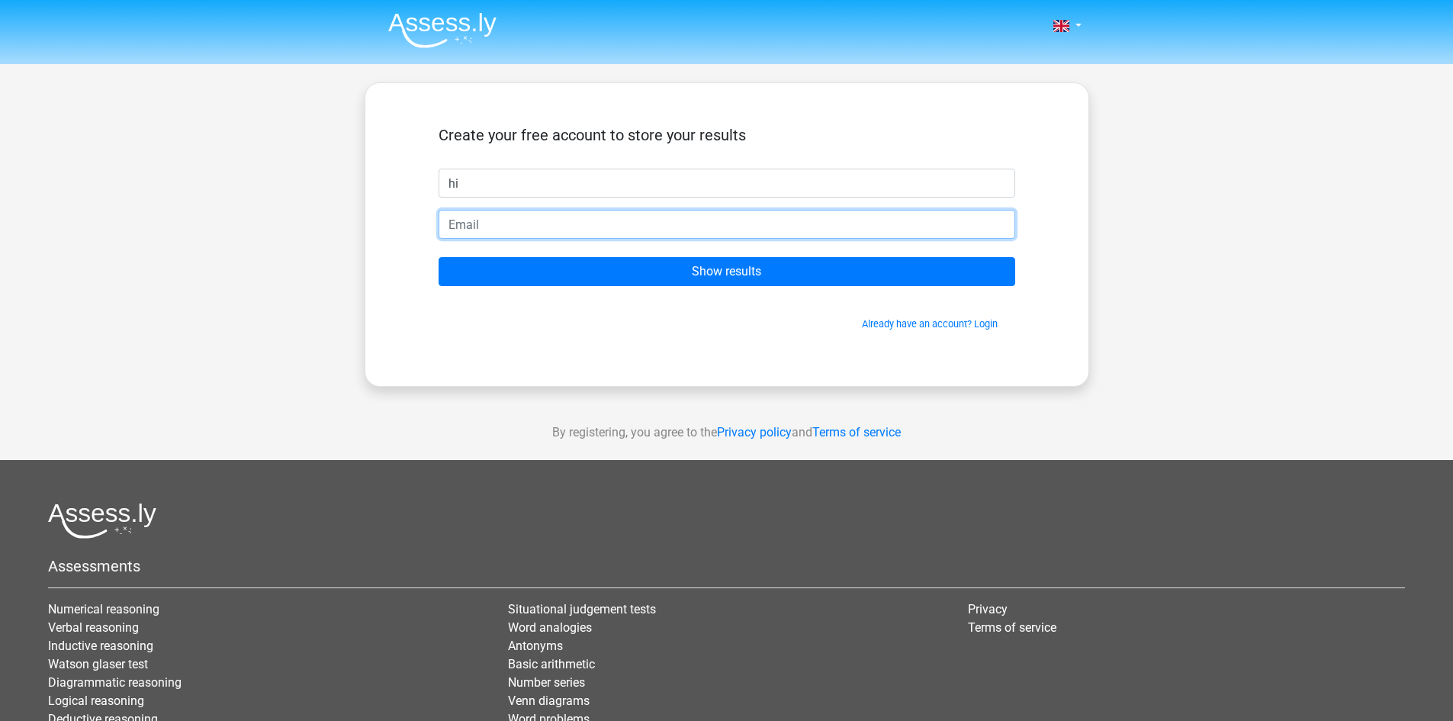
click at [595, 236] on input "email" at bounding box center [727, 224] width 577 height 29
type input "oiadjidjaodj@gmail.com"
click at [439, 257] on input "Show results" at bounding box center [727, 271] width 577 height 29
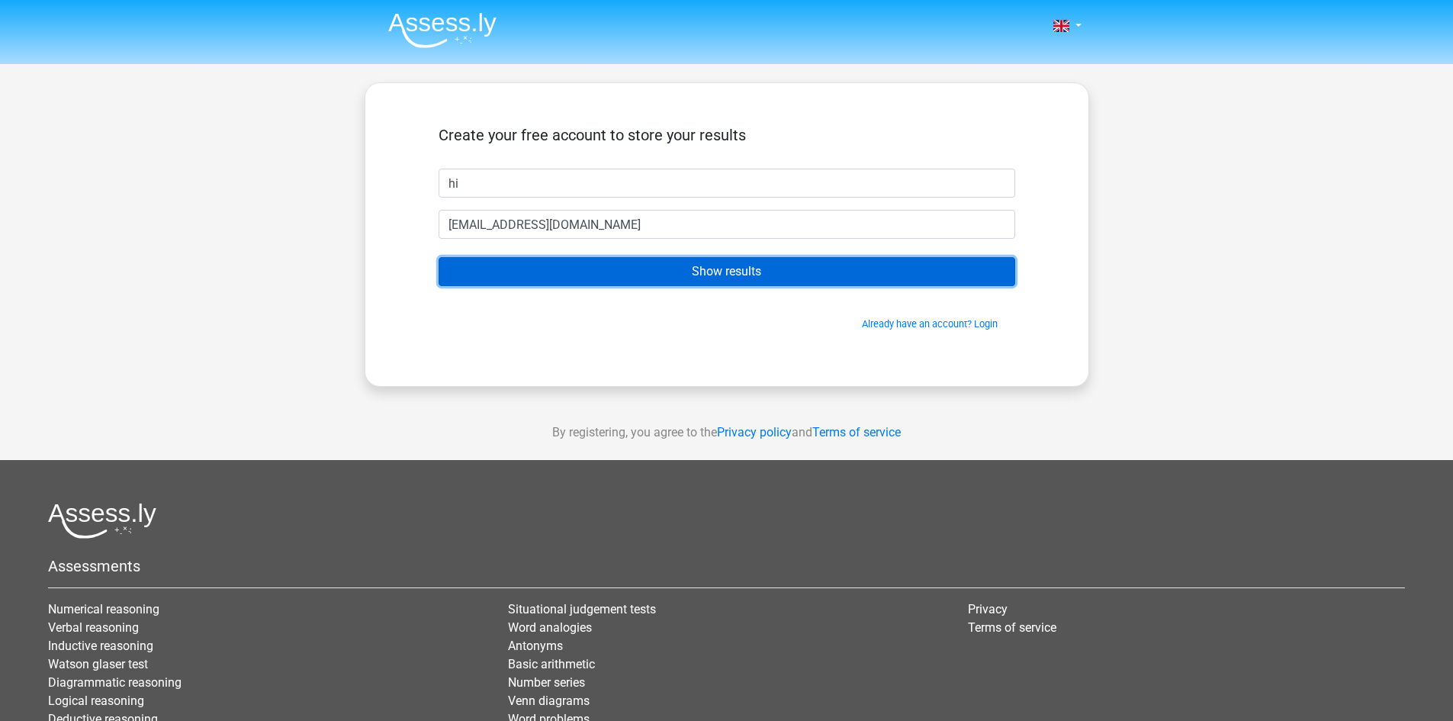
click at [727, 275] on input "Show results" at bounding box center [727, 271] width 577 height 29
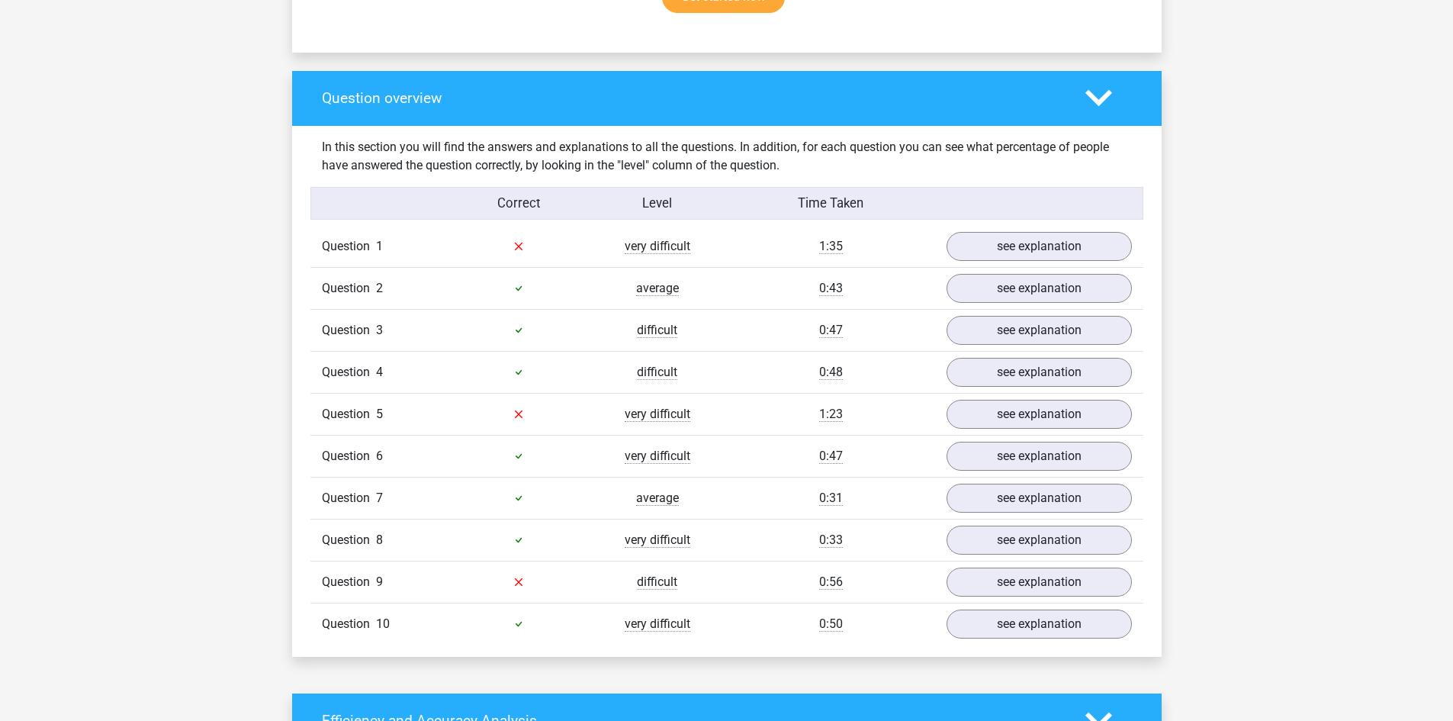
scroll to position [1068, 0]
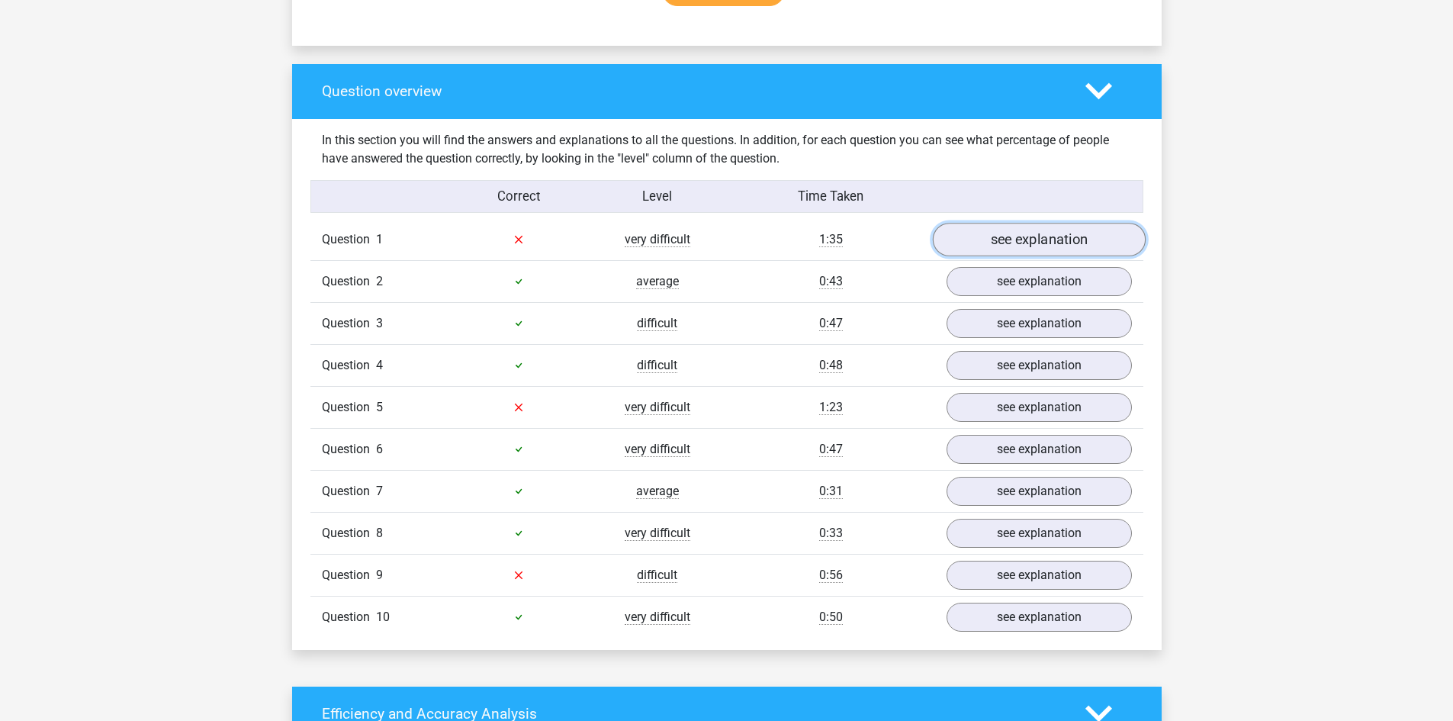
click at [989, 242] on link "see explanation" at bounding box center [1038, 240] width 213 height 34
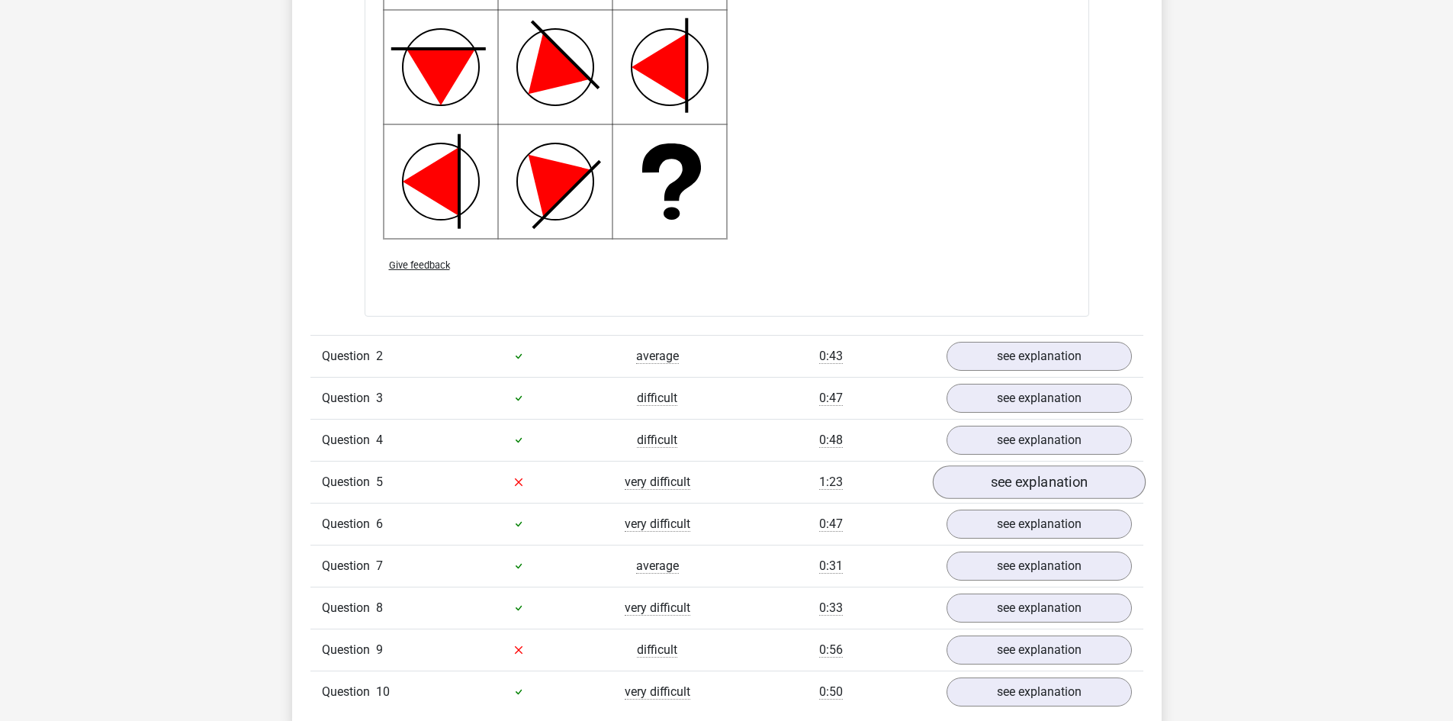
scroll to position [2136, 0]
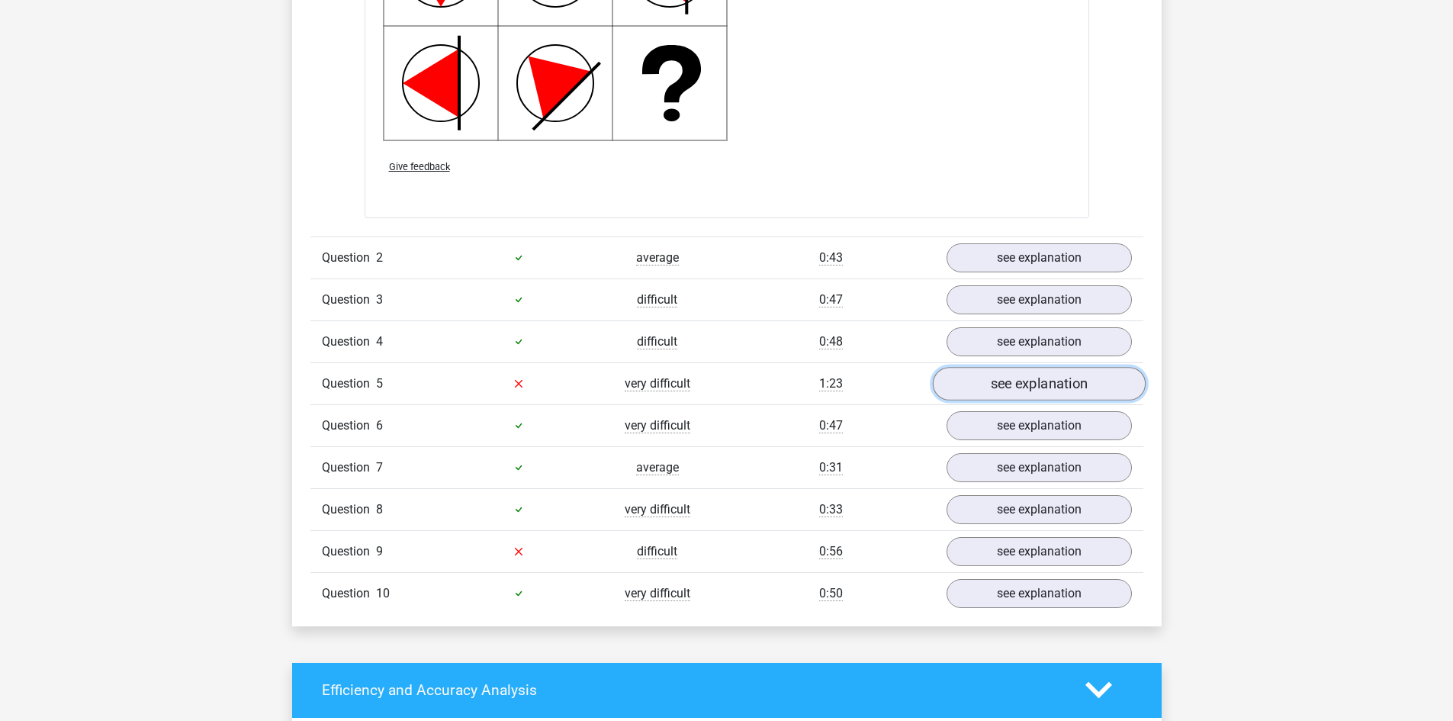
click at [1070, 385] on link "see explanation" at bounding box center [1038, 384] width 213 height 34
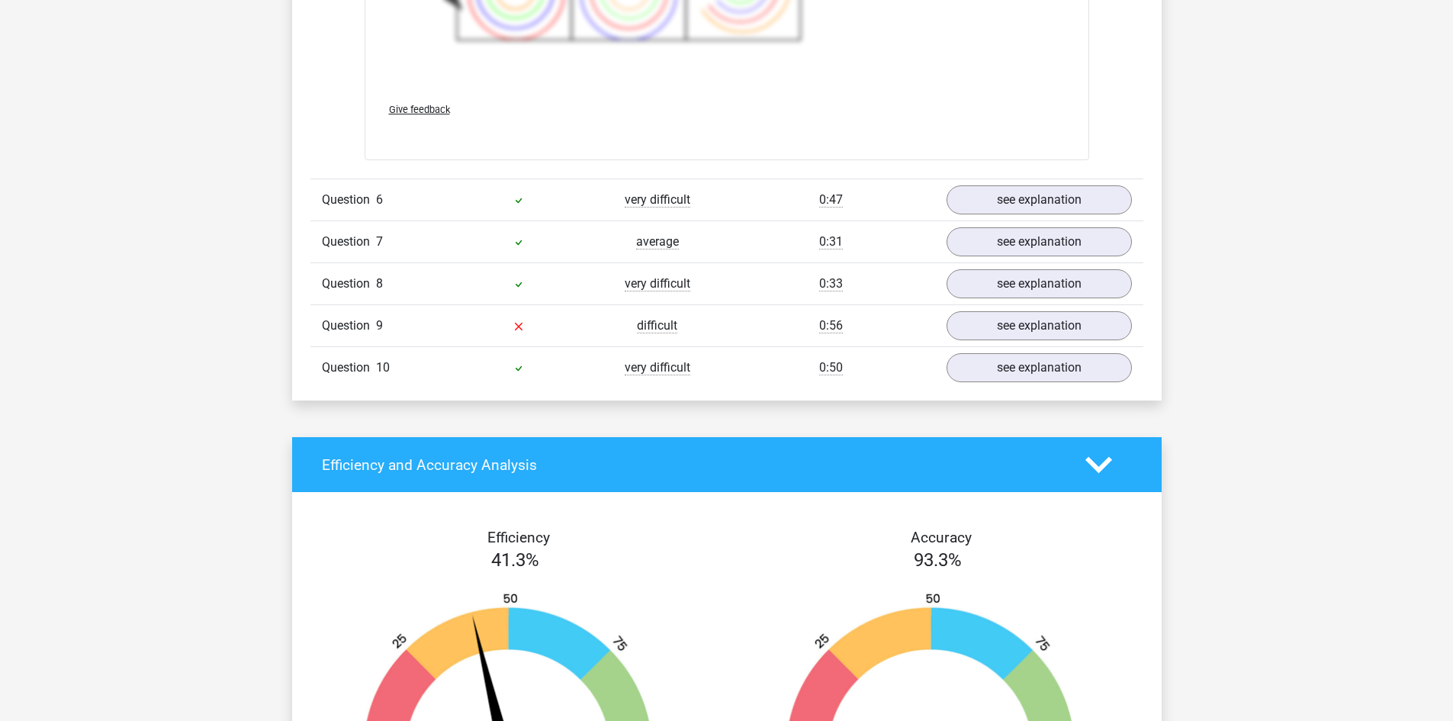
scroll to position [3433, 0]
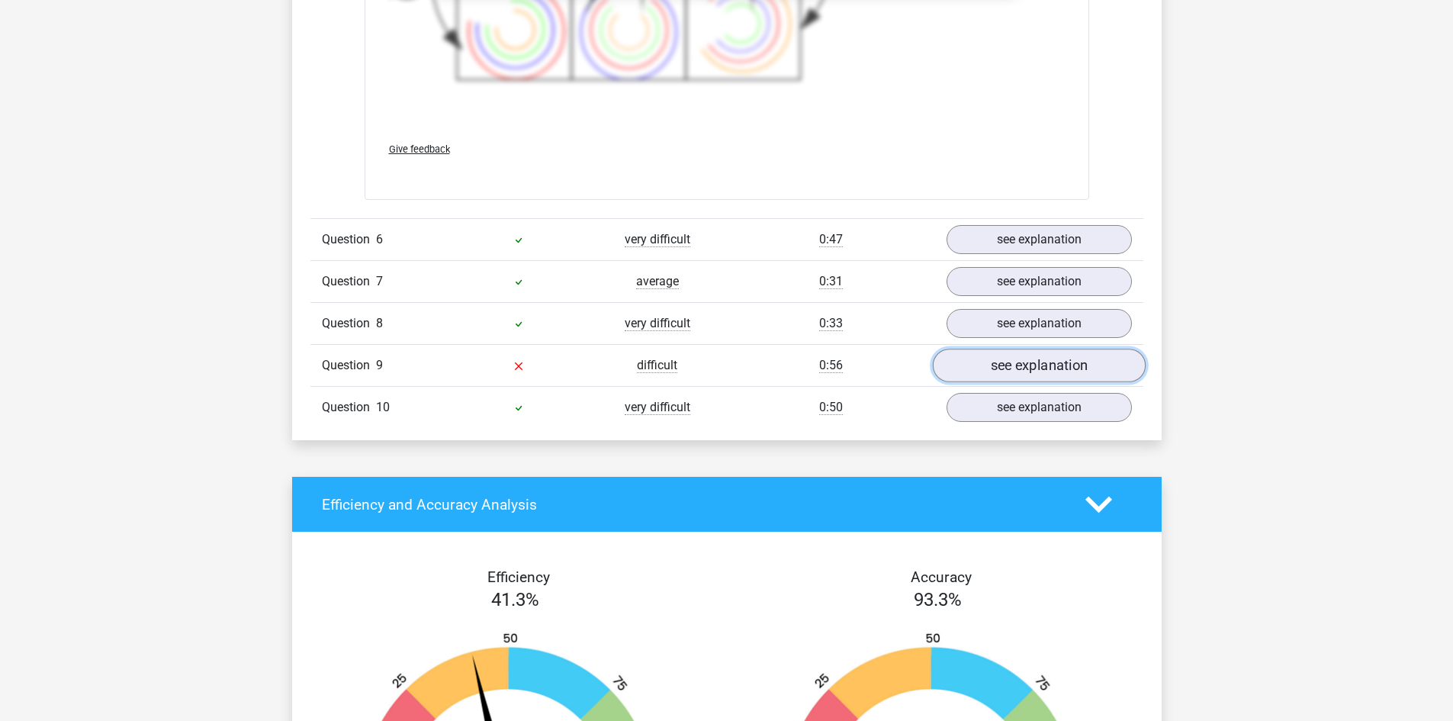
click at [1021, 368] on link "see explanation" at bounding box center [1038, 366] width 213 height 34
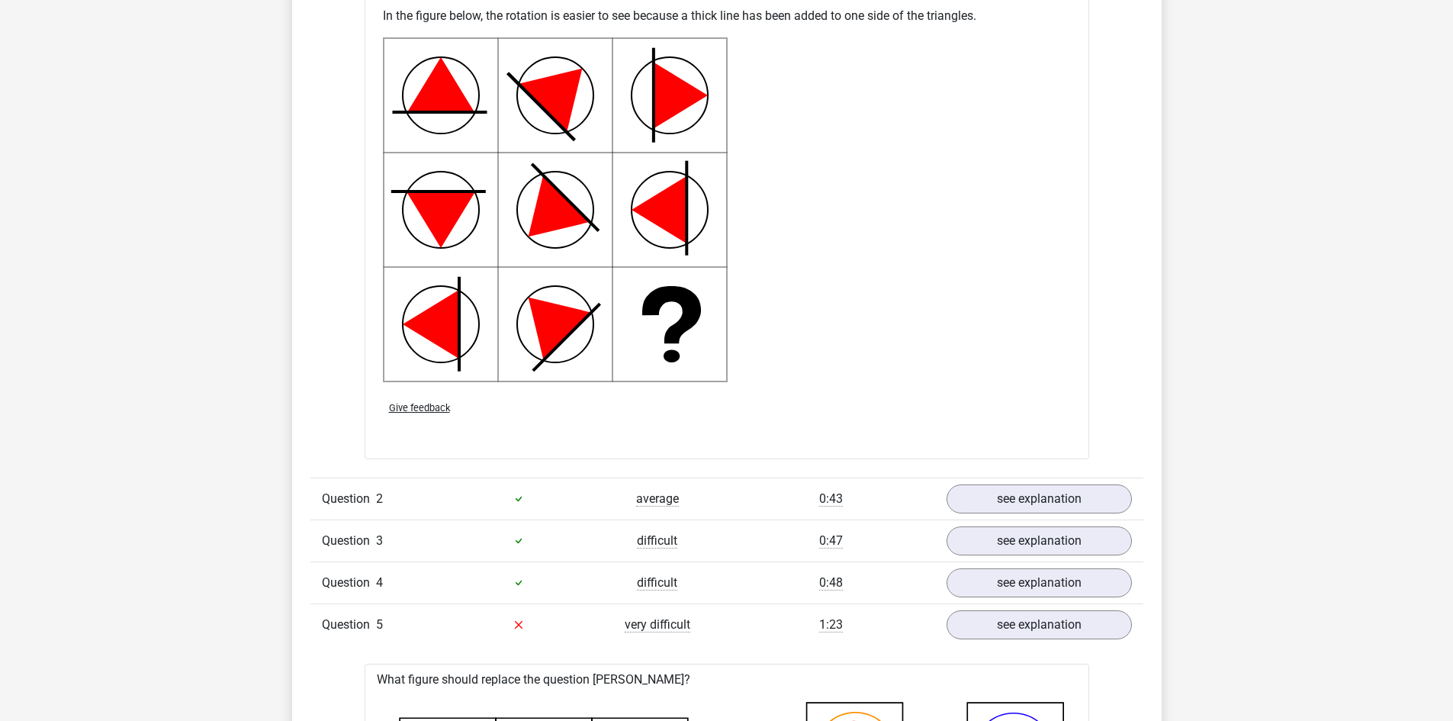
scroll to position [1602, 0]
